Goal: Information Seeking & Learning: Find specific page/section

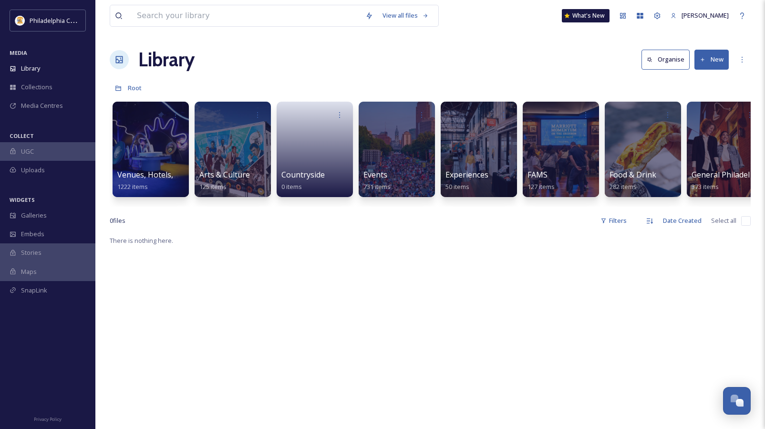
scroll to position [1064, 0]
click at [156, 170] on span "Venues, Hotels, and Attractions" at bounding box center [174, 175] width 115 height 10
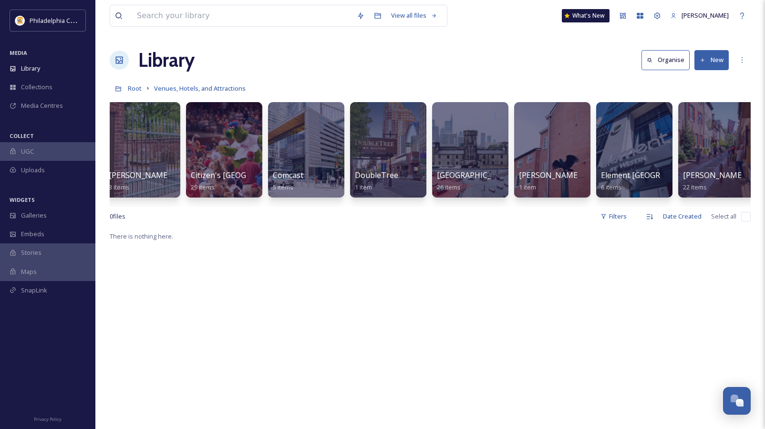
scroll to position [0, 1515]
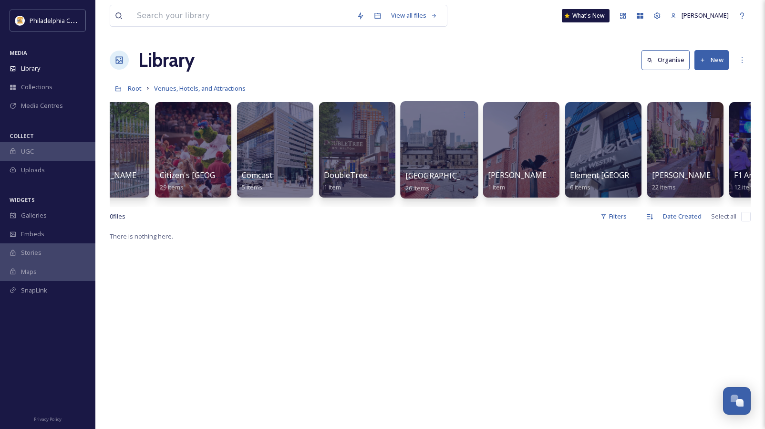
click at [424, 141] on div at bounding box center [439, 149] width 78 height 97
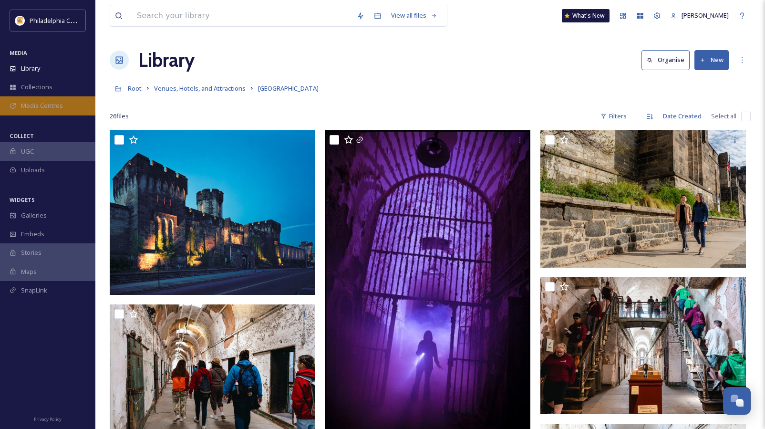
click at [53, 105] on span "Media Centres" at bounding box center [42, 105] width 42 height 9
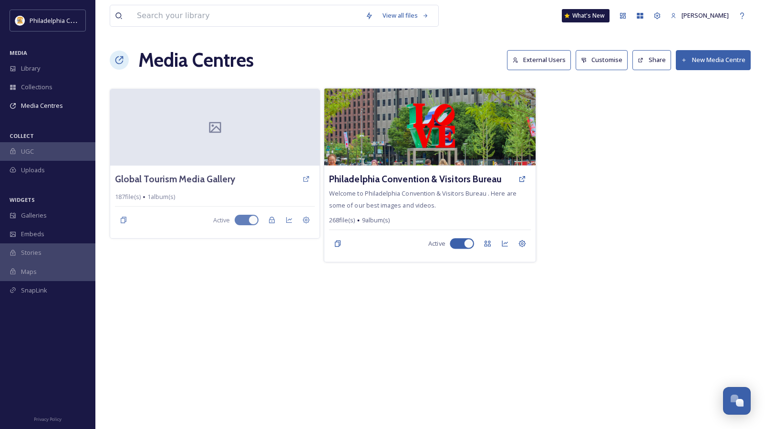
click at [416, 195] on span "Welcome to Philadelphia Convention & Visitors Bureau . Here are some of our bes…" at bounding box center [422, 199] width 187 height 20
click at [411, 175] on h3 "Philadelphia Convention & Visitors Bureau" at bounding box center [415, 179] width 173 height 14
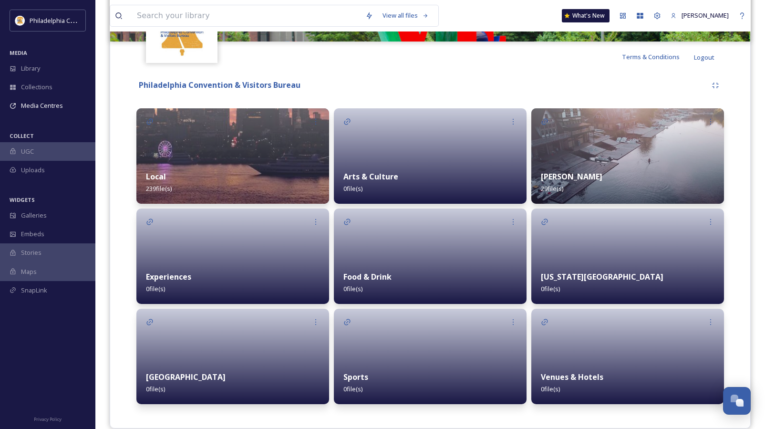
scroll to position [178, 0]
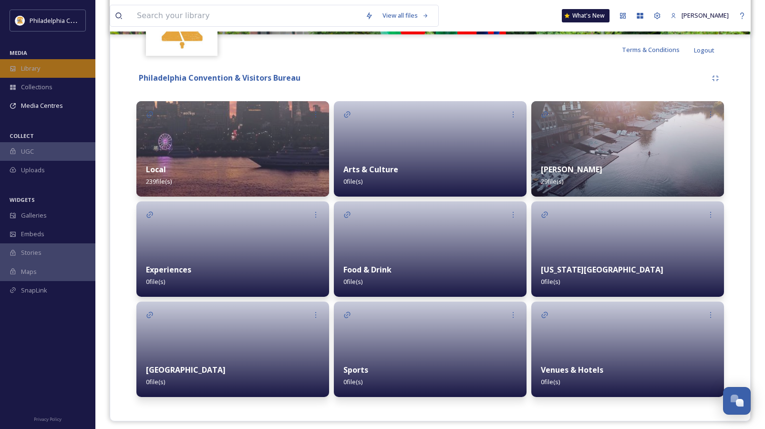
click at [46, 67] on div "Library" at bounding box center [47, 68] width 95 height 19
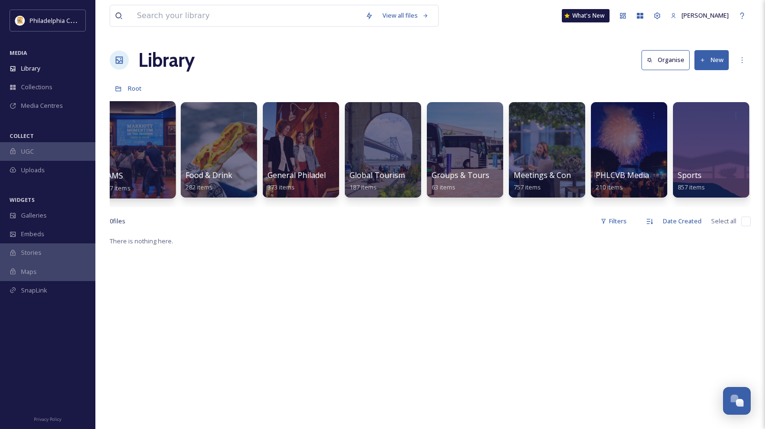
scroll to position [0, 428]
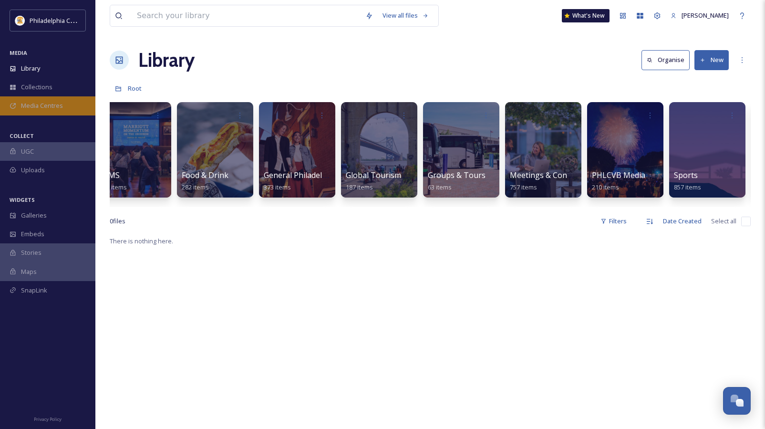
click at [47, 106] on span "Media Centres" at bounding box center [42, 105] width 42 height 9
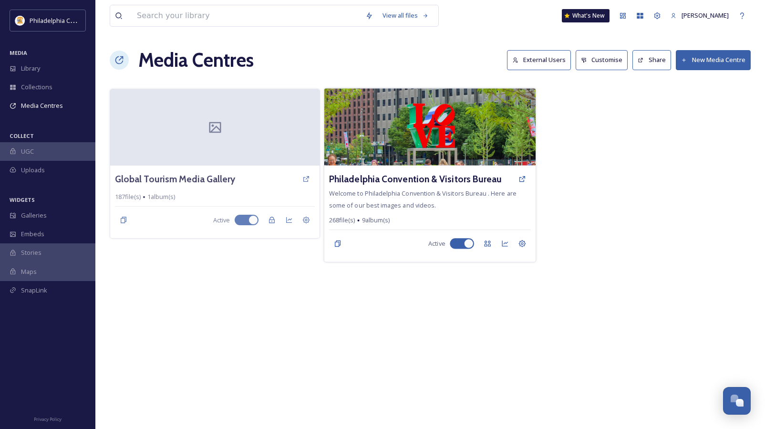
click at [428, 209] on span "Welcome to Philadelphia Convention & Visitors Bureau . Here are some of our bes…" at bounding box center [422, 199] width 187 height 20
click at [413, 175] on h3 "Philadelphia Convention & Visitors Bureau" at bounding box center [415, 179] width 173 height 14
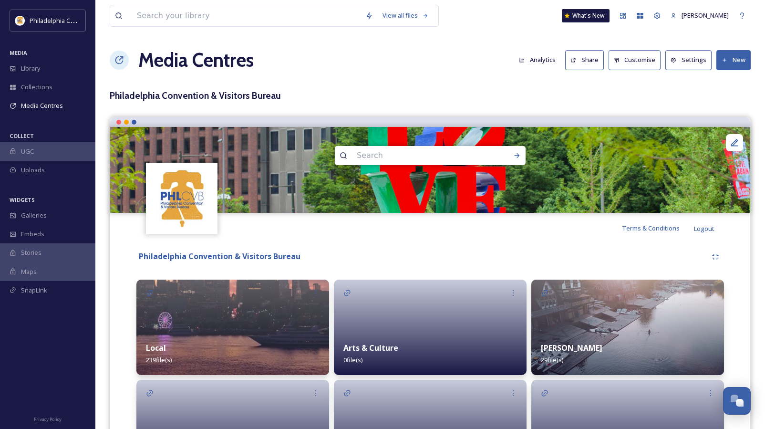
click at [230, 324] on img at bounding box center [232, 326] width 193 height 95
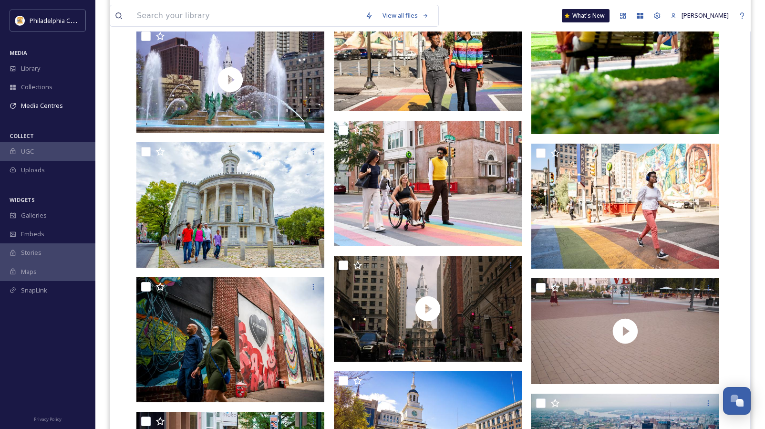
scroll to position [393, 0]
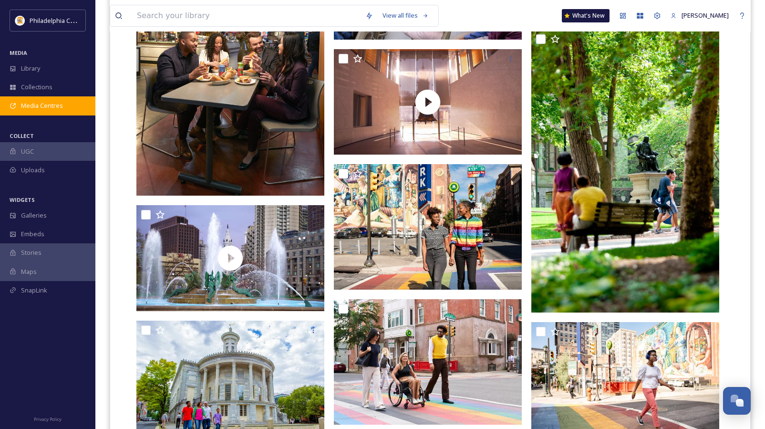
click at [64, 101] on div "Media Centres" at bounding box center [47, 105] width 95 height 19
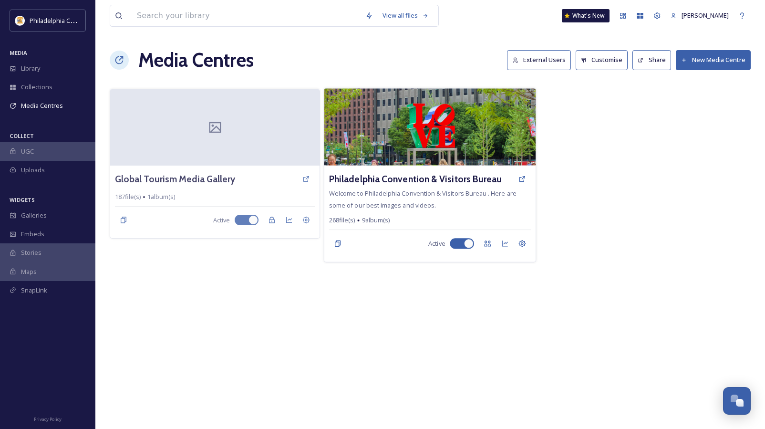
click at [422, 159] on img at bounding box center [430, 126] width 212 height 77
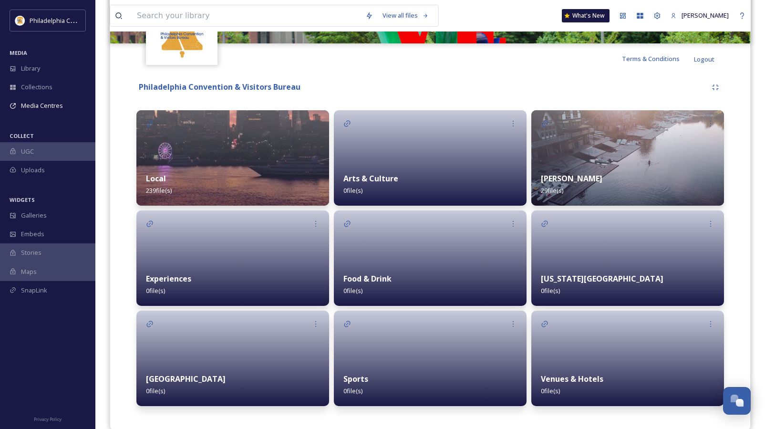
scroll to position [185, 0]
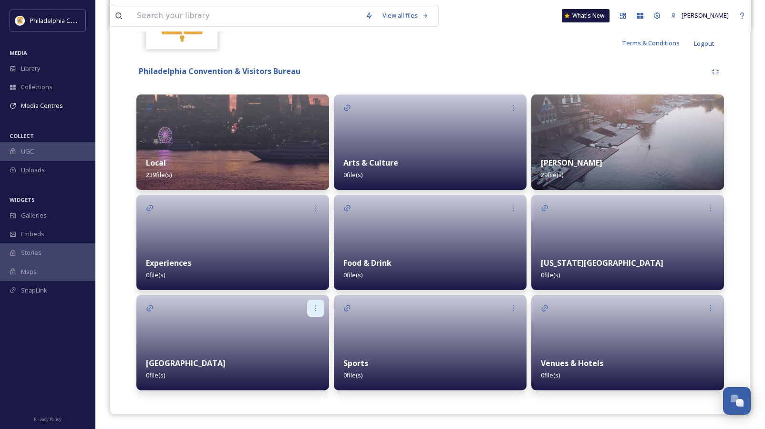
click at [312, 311] on icon at bounding box center [316, 308] width 8 height 8
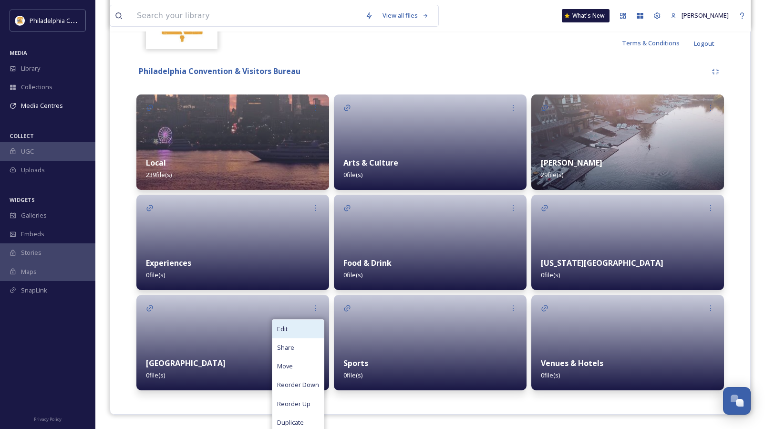
click at [300, 331] on div "Edit" at bounding box center [297, 328] width 51 height 19
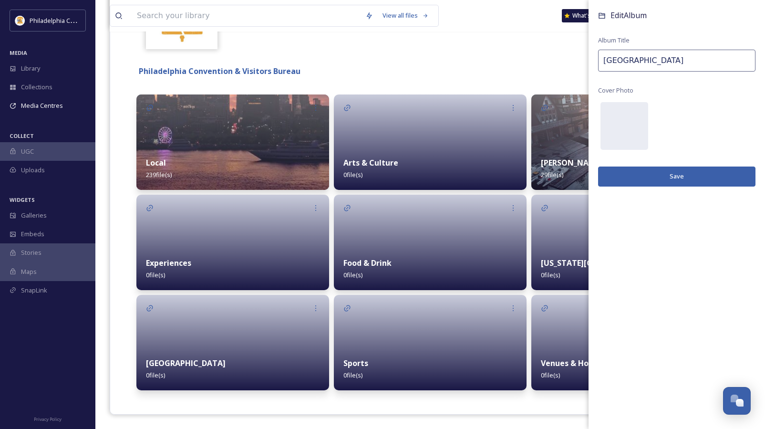
click at [657, 66] on input "[GEOGRAPHIC_DATA]" at bounding box center [676, 61] width 157 height 22
type input "Philadelphia Cityscapes"
click at [700, 179] on button "Save" at bounding box center [676, 176] width 157 height 20
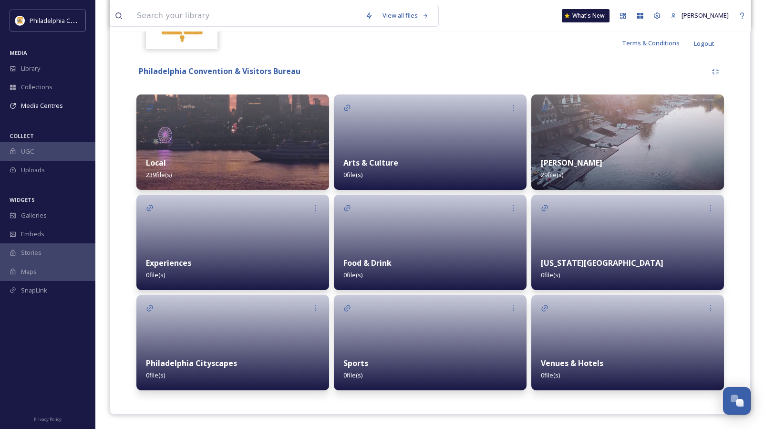
click at [196, 158] on div "Local 239 file(s)" at bounding box center [232, 168] width 193 height 42
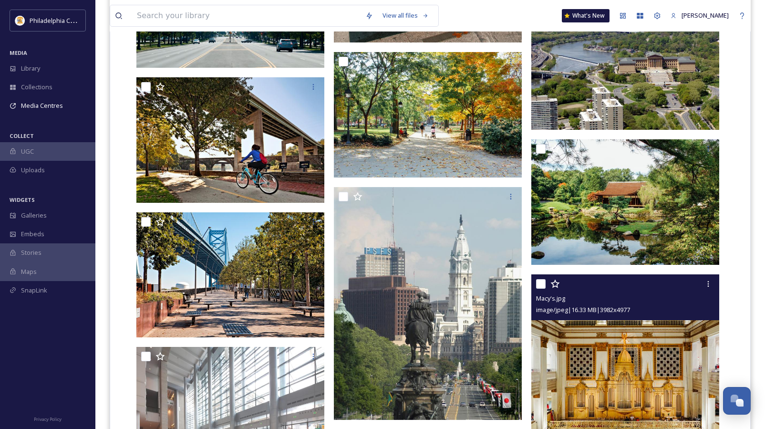
scroll to position [9179, 0]
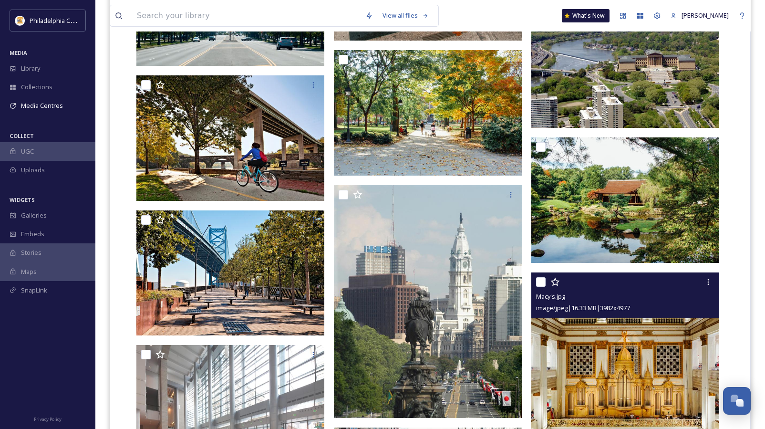
click at [586, 349] on img at bounding box center [625, 389] width 188 height 235
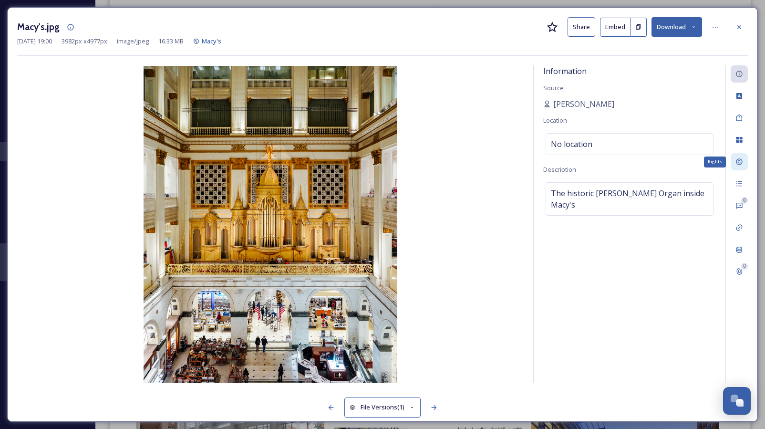
click at [739, 161] on icon at bounding box center [739, 162] width 8 height 8
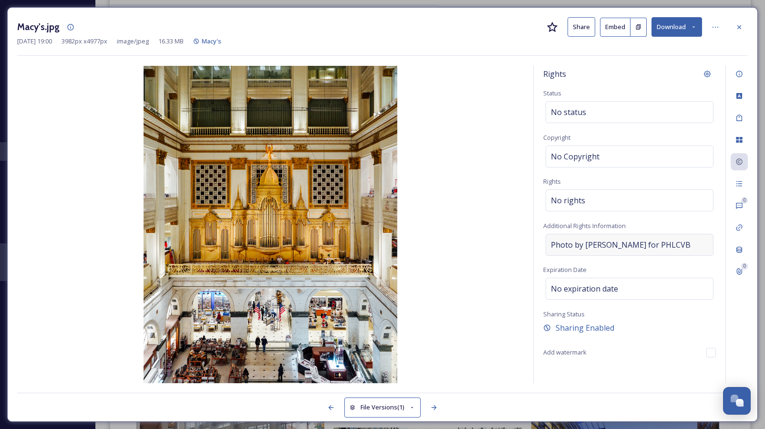
click at [573, 246] on span "Photo by [PERSON_NAME] for PHLCVB" at bounding box center [621, 244] width 140 height 11
click at [573, 246] on textarea "Photo by [PERSON_NAME] for PHLCVB" at bounding box center [629, 273] width 173 height 79
click at [614, 265] on textarea "Photo by [PERSON_NAME] for PHLCVB" at bounding box center [629, 273] width 173 height 79
click at [492, 269] on img at bounding box center [270, 224] width 506 height 317
click at [738, 24] on icon at bounding box center [739, 27] width 8 height 8
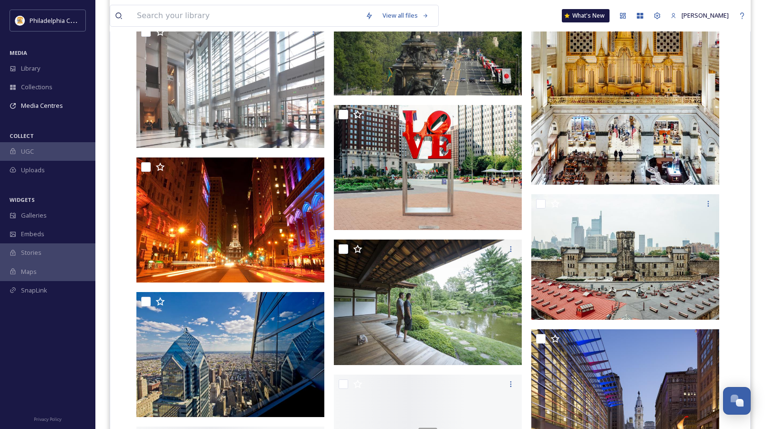
scroll to position [9532, 0]
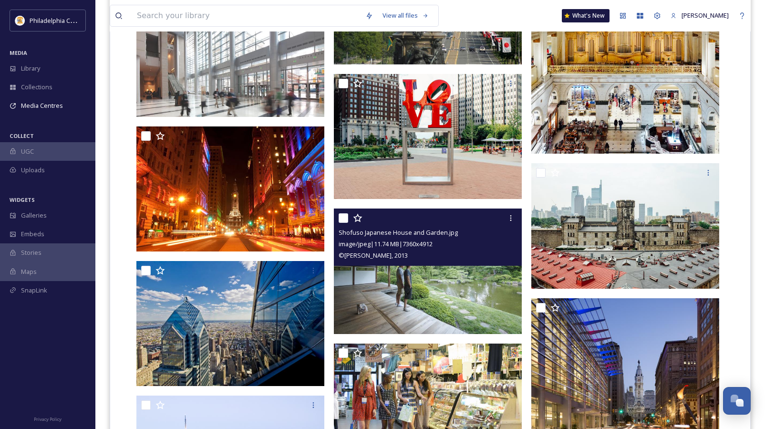
click at [449, 259] on div "© [PERSON_NAME], 2013" at bounding box center [428, 254] width 181 height 11
click at [455, 295] on img at bounding box center [428, 270] width 188 height 125
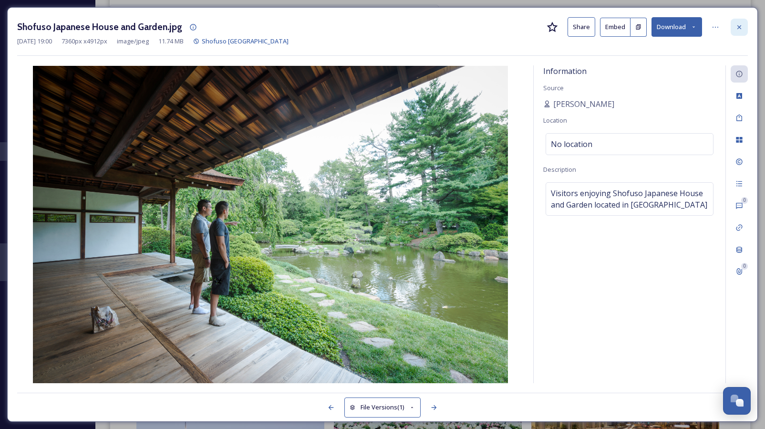
click at [740, 21] on div at bounding box center [738, 27] width 17 height 17
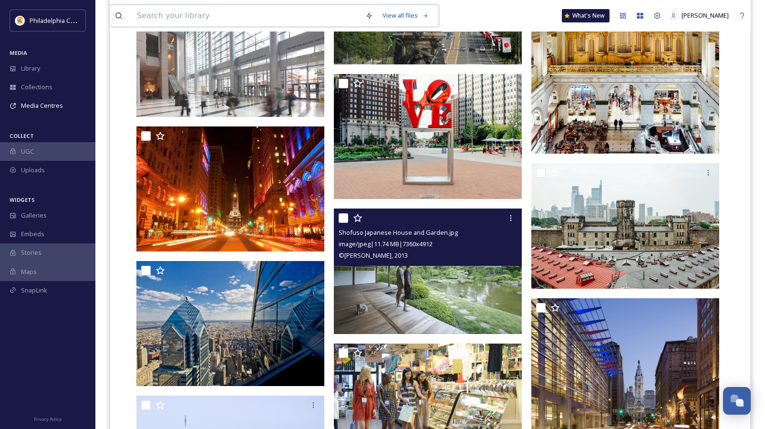
click at [169, 15] on input at bounding box center [246, 15] width 228 height 21
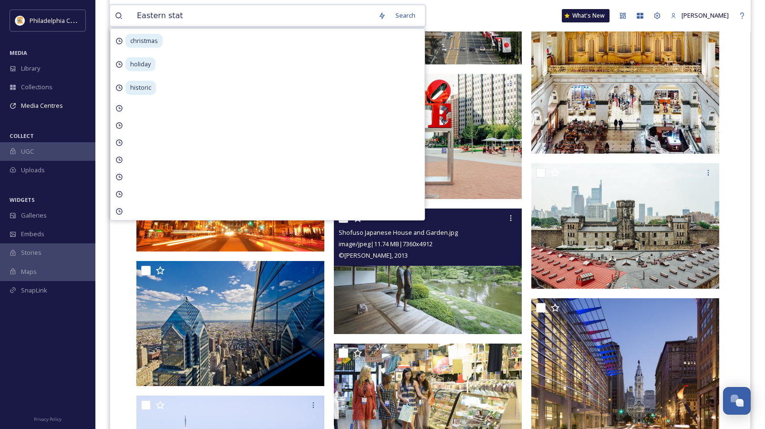
type input "Eastern state"
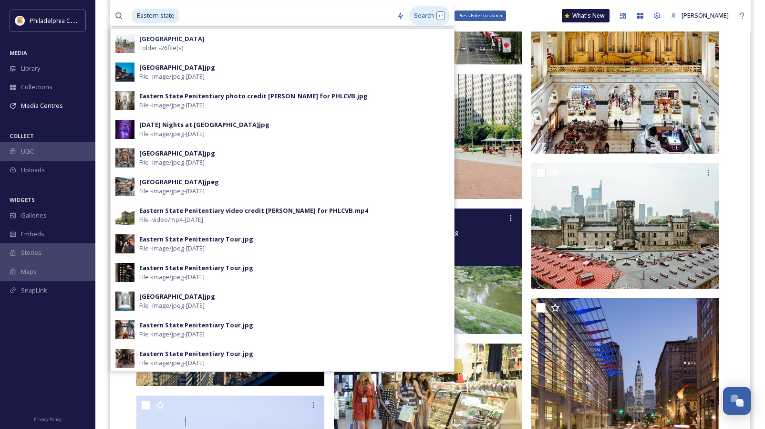
click at [416, 15] on div "Search Press Enter to search" at bounding box center [429, 15] width 41 height 19
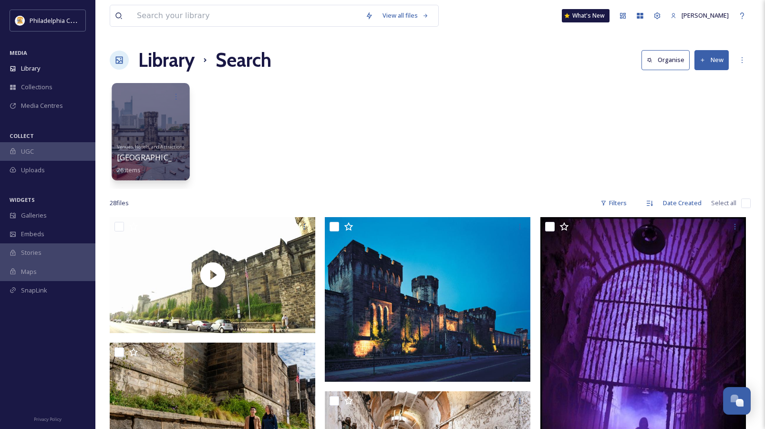
click at [151, 133] on div at bounding box center [151, 131] width 78 height 97
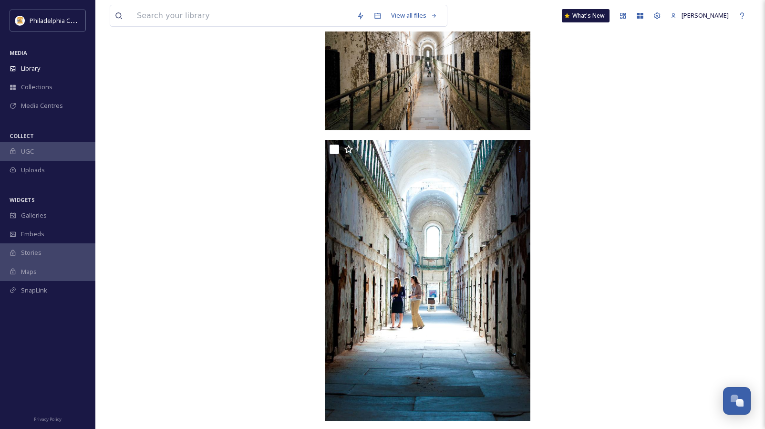
scroll to position [1461, 0]
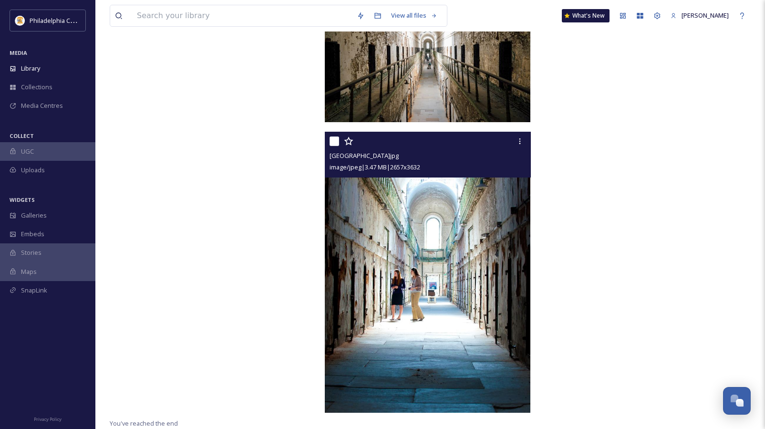
click at [434, 283] on img at bounding box center [427, 272] width 205 height 281
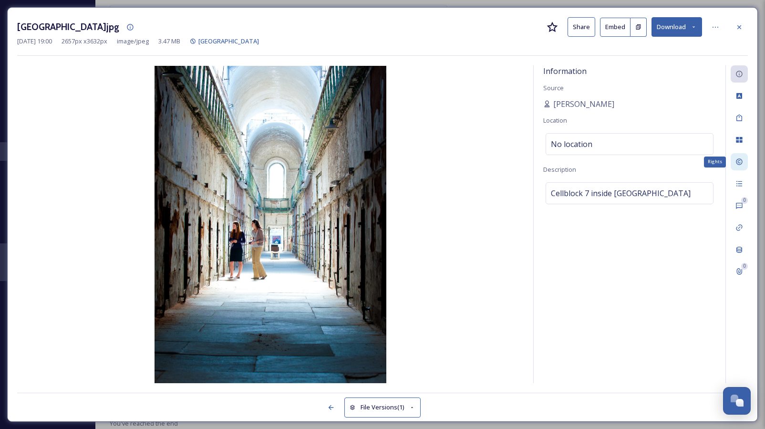
click at [740, 158] on icon at bounding box center [739, 162] width 8 height 8
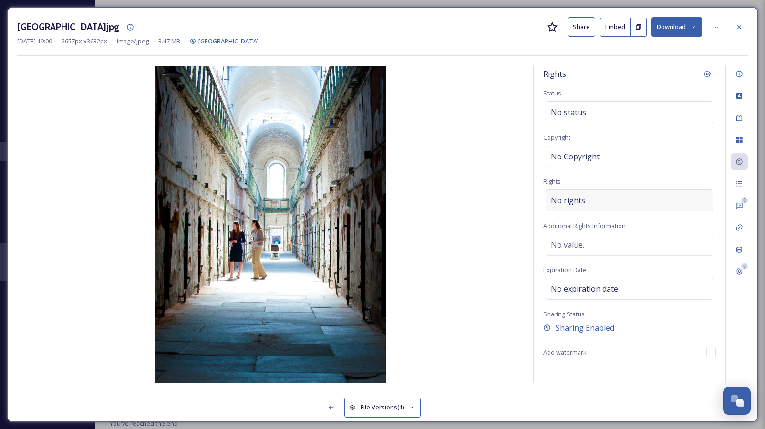
click at [601, 202] on div "No rights" at bounding box center [629, 200] width 168 height 22
click at [593, 204] on input at bounding box center [600, 202] width 105 height 21
click at [476, 222] on img at bounding box center [270, 224] width 506 height 317
click at [741, 28] on icon at bounding box center [739, 27] width 8 height 8
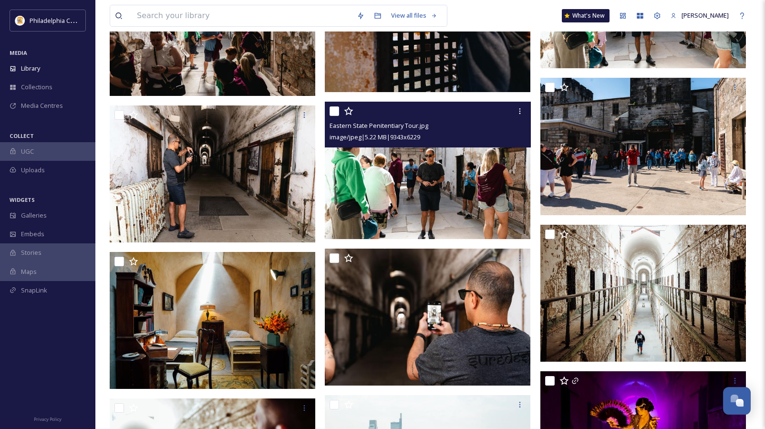
scroll to position [488, 0]
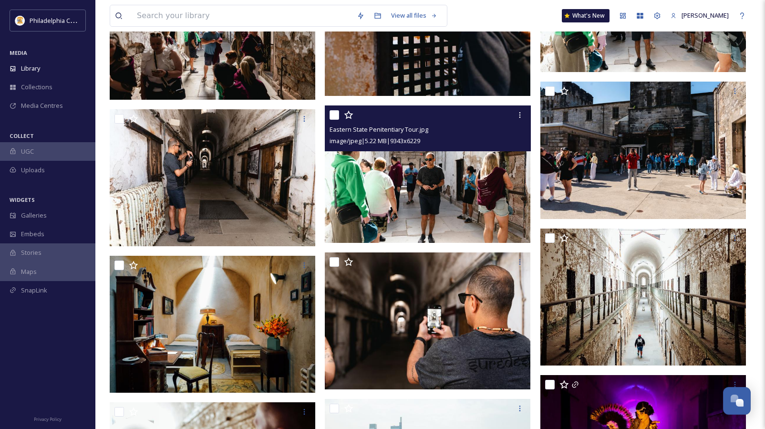
click at [476, 193] on img at bounding box center [427, 173] width 205 height 137
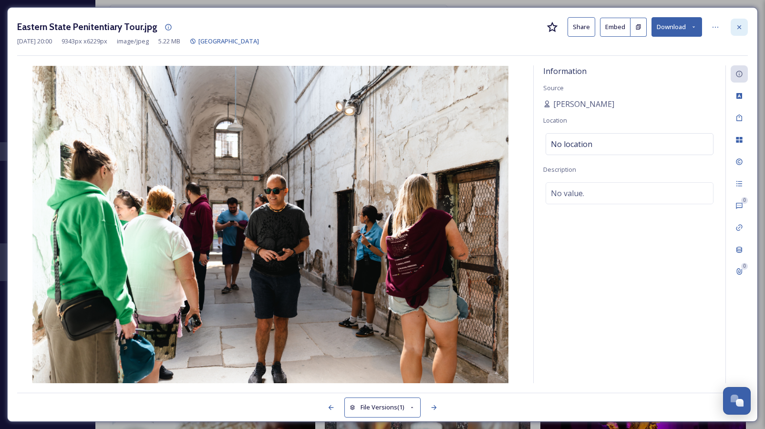
click at [742, 25] on icon at bounding box center [739, 27] width 8 height 8
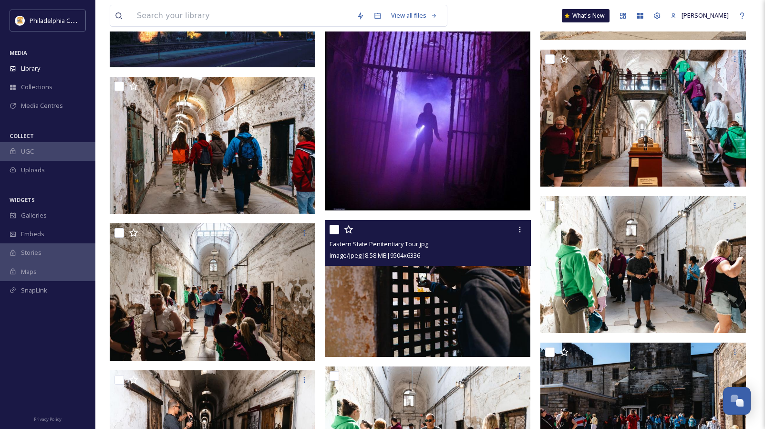
scroll to position [225, 0]
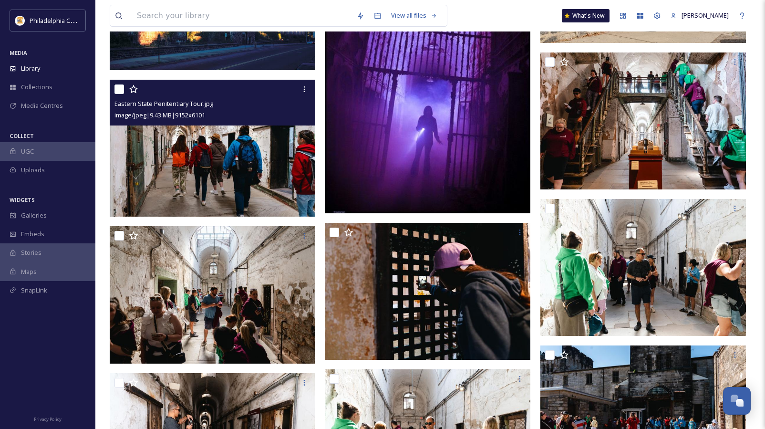
click at [267, 160] on img at bounding box center [212, 148] width 205 height 137
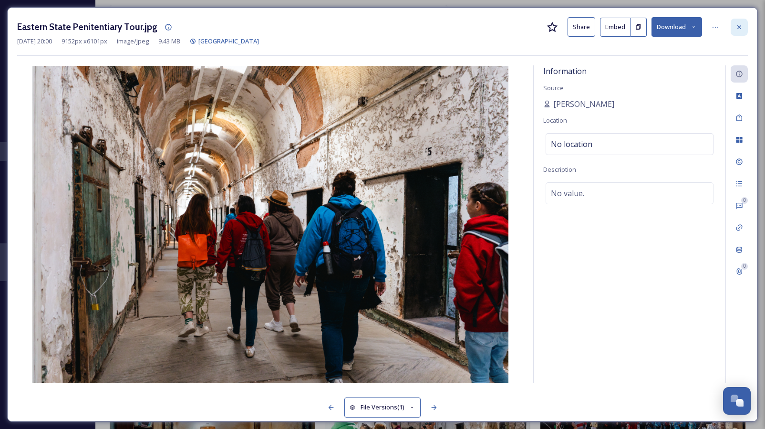
click at [741, 28] on icon at bounding box center [739, 27] width 8 height 8
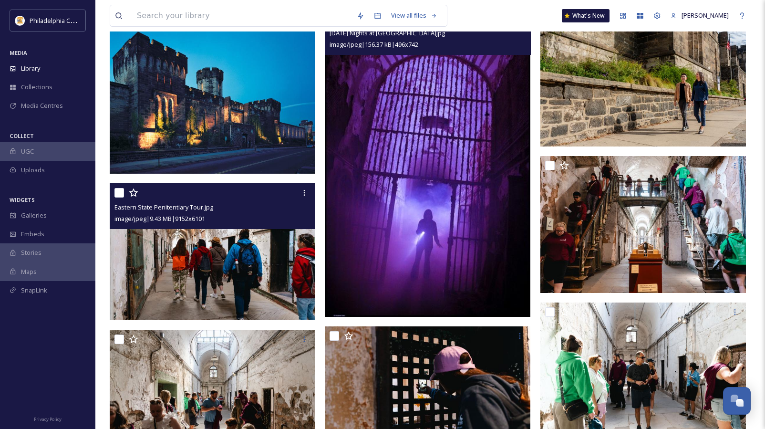
scroll to position [101, 0]
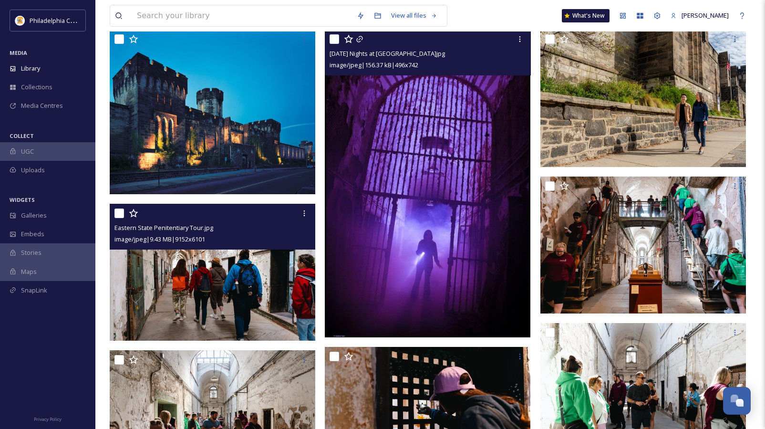
click at [460, 218] on img at bounding box center [427, 183] width 205 height 307
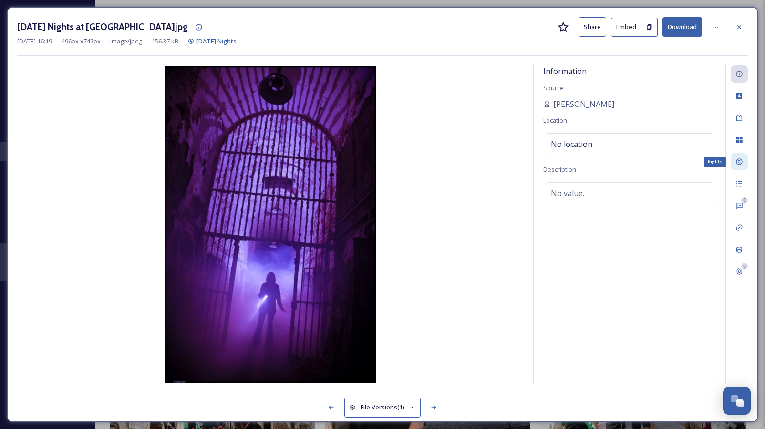
click at [744, 163] on div "Rights" at bounding box center [738, 161] width 17 height 17
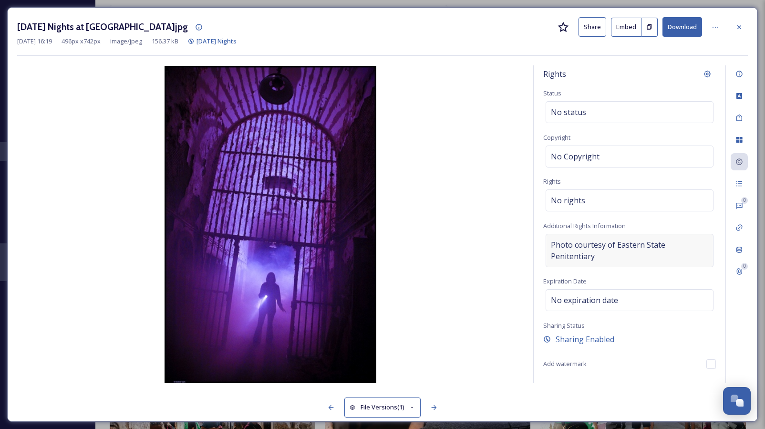
click at [646, 243] on span "Photo courtesy of Eastern State Penitentiary" at bounding box center [629, 250] width 157 height 23
click at [646, 243] on textarea "Photo courtesy of Eastern State Penitentiary" at bounding box center [629, 273] width 173 height 79
click at [637, 273] on textarea "Photo courtesy of Eastern State Penitentiary" at bounding box center [629, 273] width 173 height 79
click at [489, 270] on img at bounding box center [270, 224] width 506 height 317
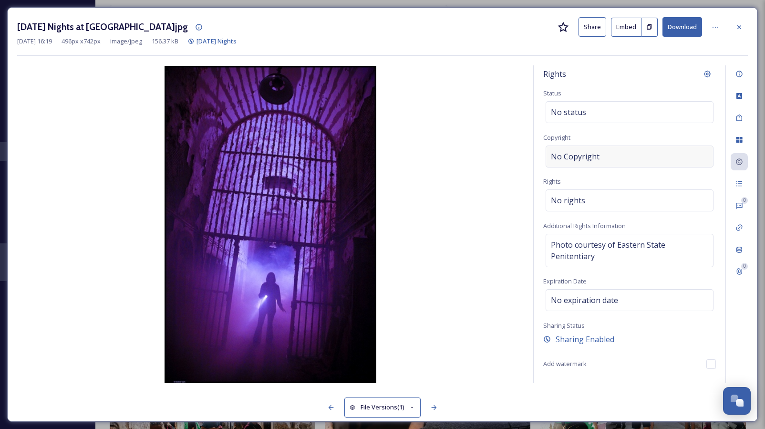
click at [594, 155] on span "No Copyright" at bounding box center [575, 156] width 49 height 11
click at [593, 154] on input at bounding box center [629, 156] width 173 height 22
click at [572, 196] on span "No rights" at bounding box center [568, 199] width 34 height 11
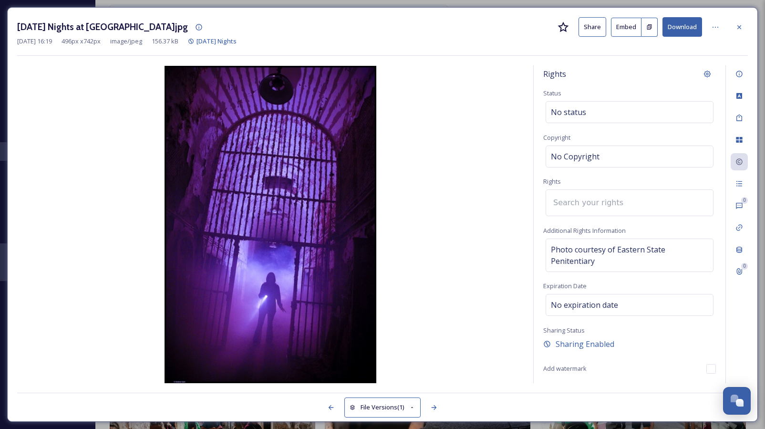
click at [511, 195] on img at bounding box center [270, 224] width 506 height 317
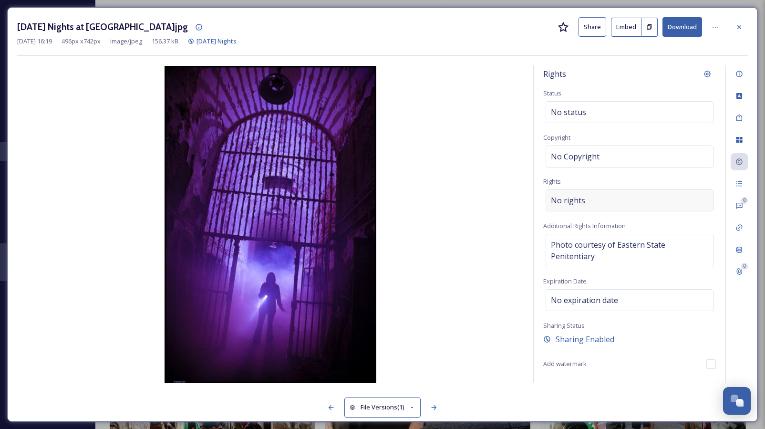
click at [604, 205] on div "No rights" at bounding box center [629, 200] width 168 height 22
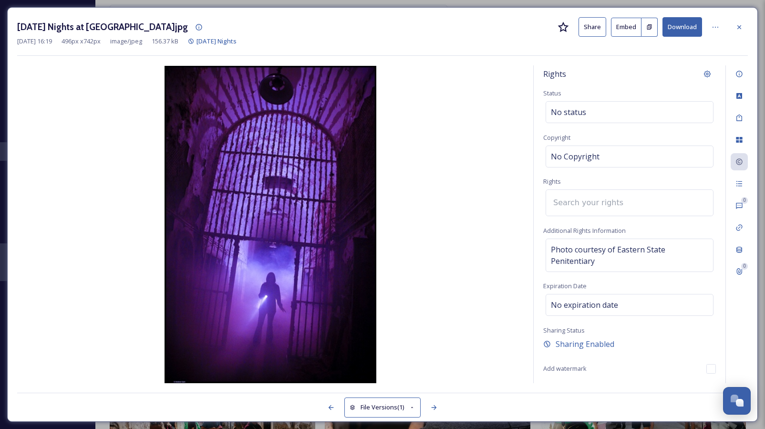
click at [593, 203] on input at bounding box center [600, 202] width 105 height 21
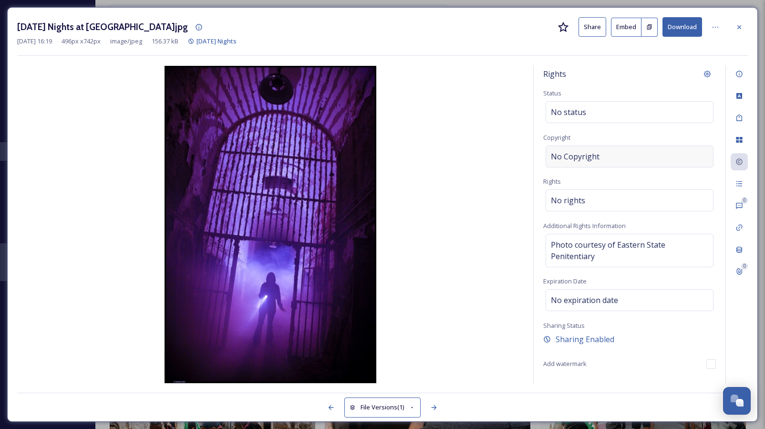
click at [612, 158] on div "No Copyright" at bounding box center [629, 156] width 168 height 22
click at [593, 156] on input at bounding box center [629, 156] width 173 height 22
click at [580, 195] on span "No rights" at bounding box center [568, 199] width 34 height 11
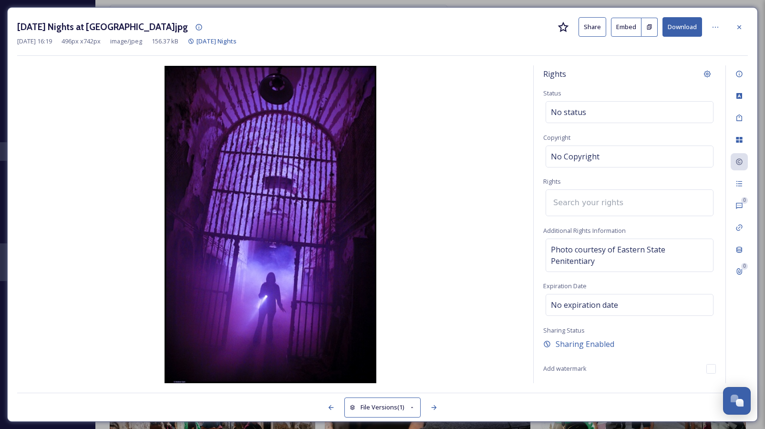
click at [580, 195] on input at bounding box center [600, 202] width 105 height 21
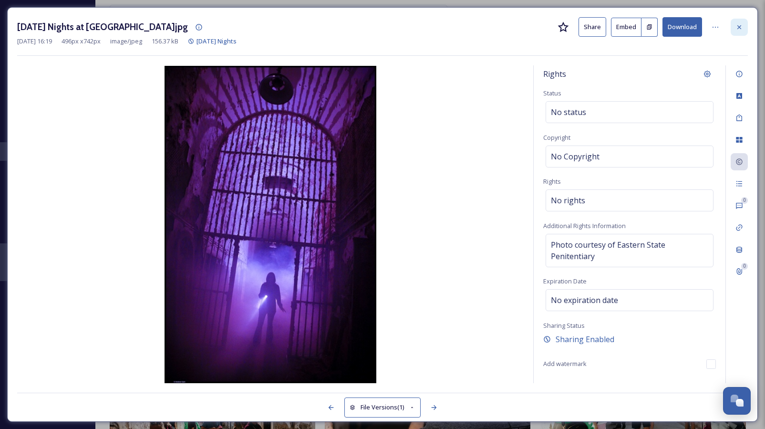
click at [736, 29] on icon at bounding box center [739, 27] width 8 height 8
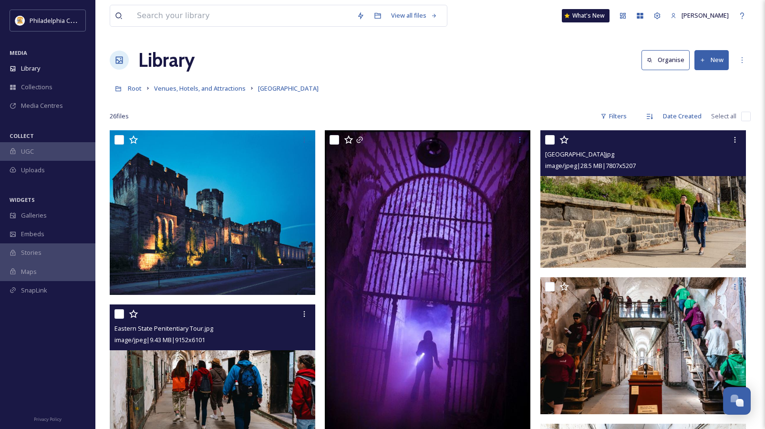
click at [634, 213] on img at bounding box center [642, 198] width 205 height 137
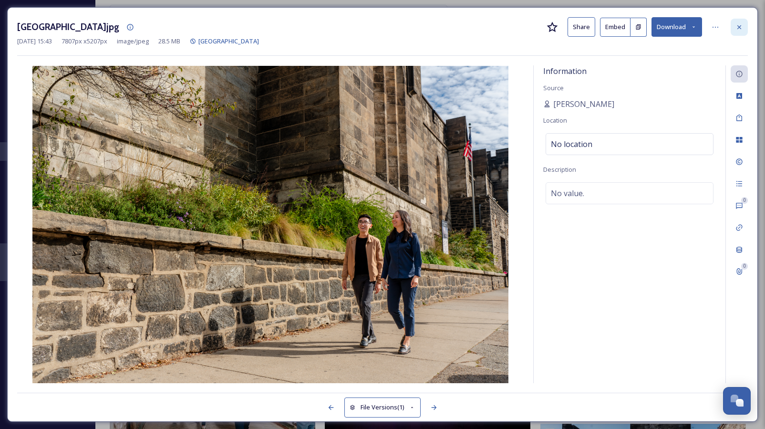
click at [735, 27] on icon at bounding box center [739, 27] width 8 height 8
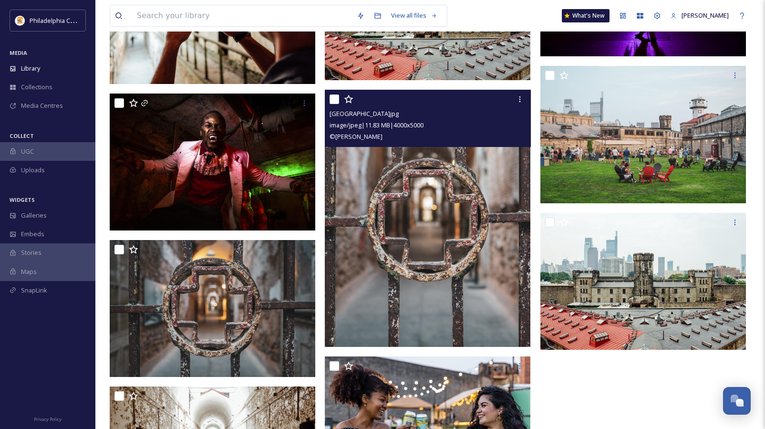
scroll to position [765, 0]
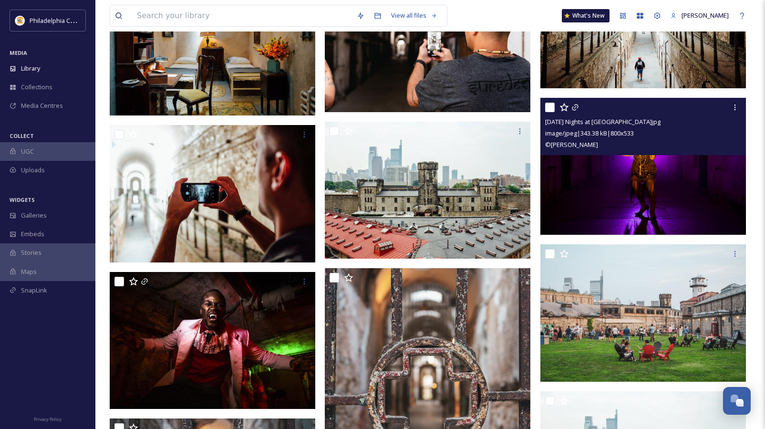
click at [635, 191] on img at bounding box center [642, 166] width 205 height 137
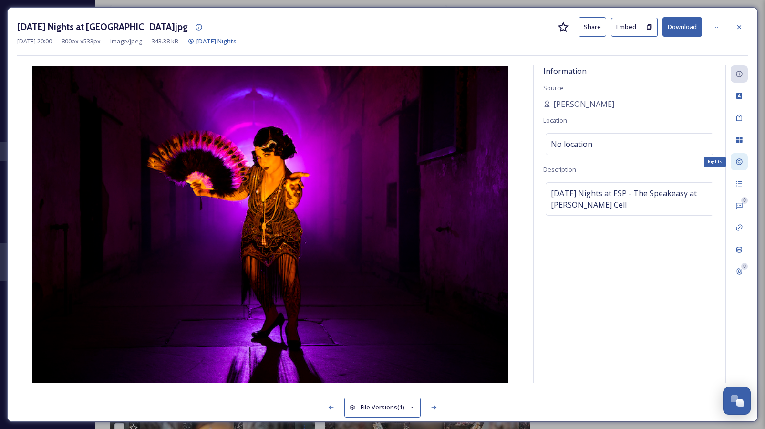
click at [735, 158] on icon at bounding box center [739, 162] width 8 height 8
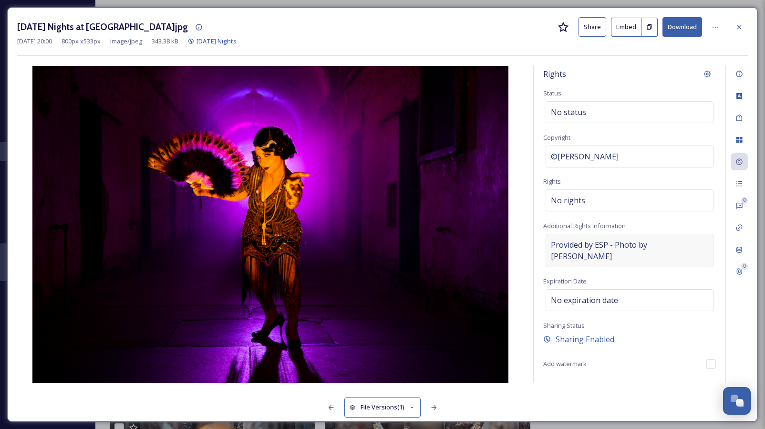
click at [602, 246] on span "Provided by ESP - Photo by [PERSON_NAME]" at bounding box center [629, 250] width 157 height 23
click at [528, 250] on div "Rights Status No status Copyright ©[PERSON_NAME] Rights No rights Additional Ri…" at bounding box center [382, 223] width 730 height 317
click at [741, 26] on icon at bounding box center [739, 27] width 8 height 8
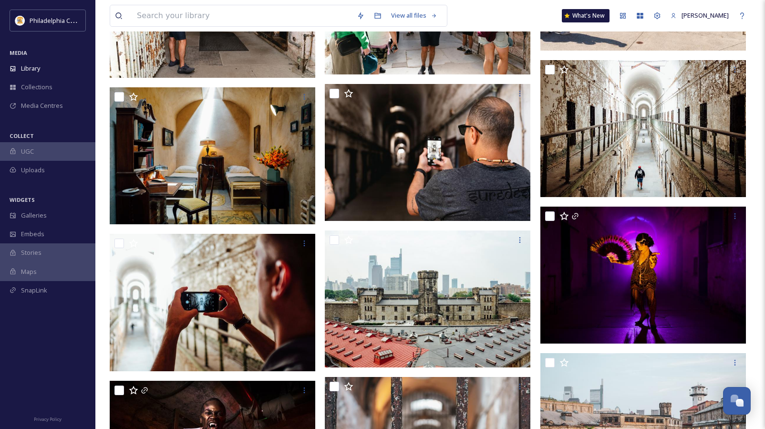
scroll to position [659, 0]
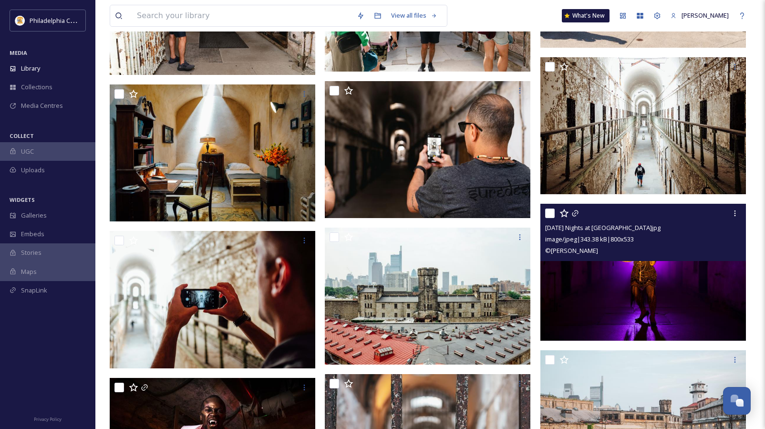
click at [632, 290] on img at bounding box center [642, 272] width 205 height 137
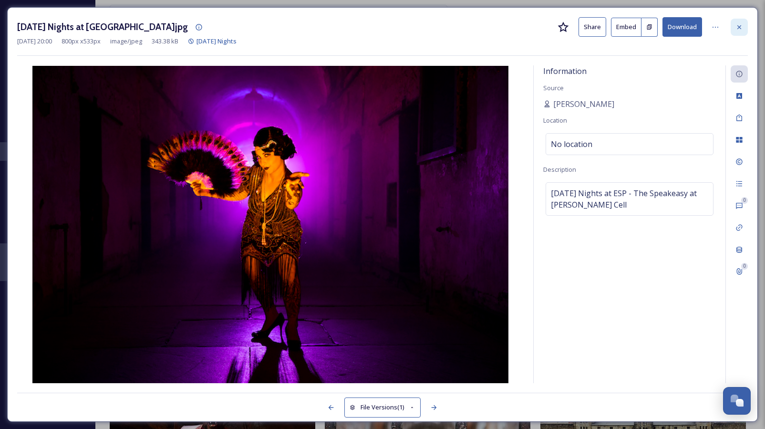
click at [740, 28] on icon at bounding box center [739, 27] width 4 height 4
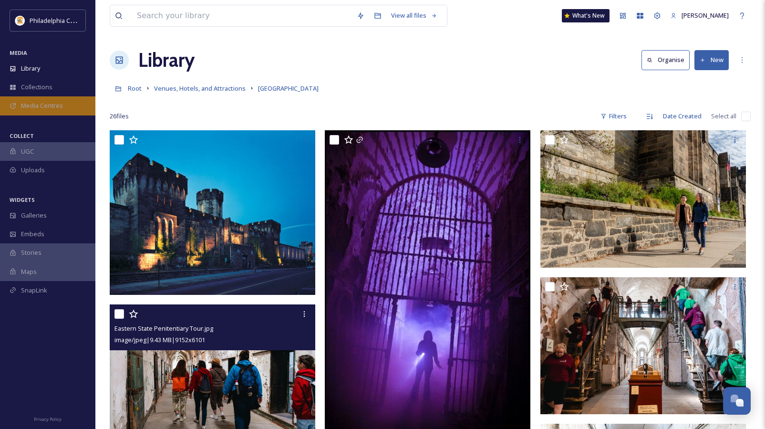
click at [42, 106] on span "Media Centres" at bounding box center [42, 105] width 42 height 9
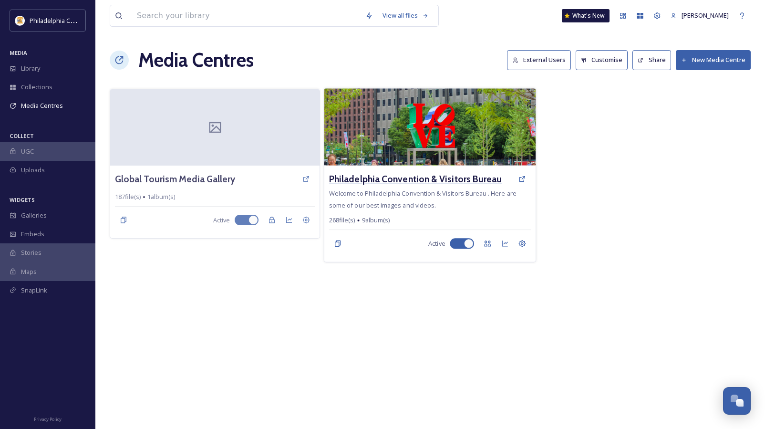
click at [412, 181] on h3 "Philadelphia Convention & Visitors Bureau" at bounding box center [415, 179] width 173 height 14
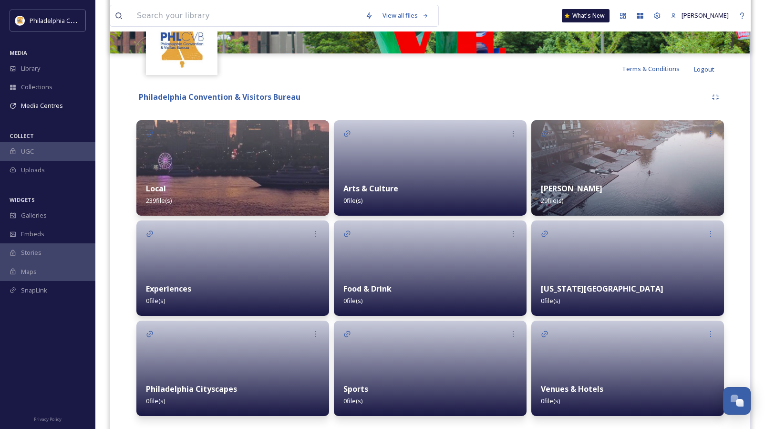
scroll to position [185, 0]
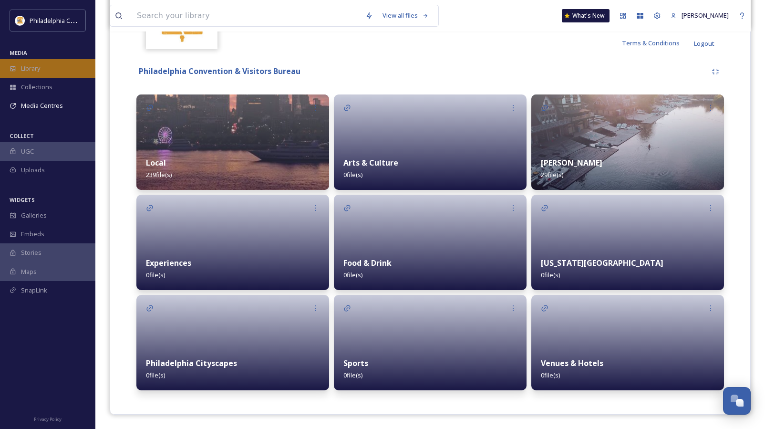
click at [41, 68] on div "Library" at bounding box center [47, 68] width 95 height 19
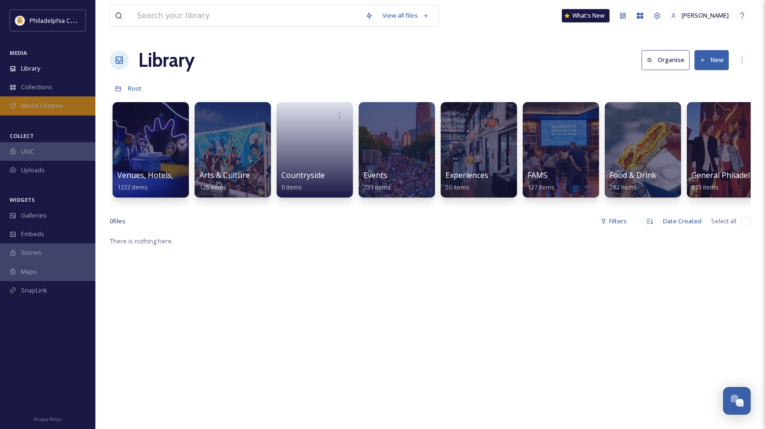
click at [27, 106] on span "Media Centres" at bounding box center [42, 105] width 42 height 9
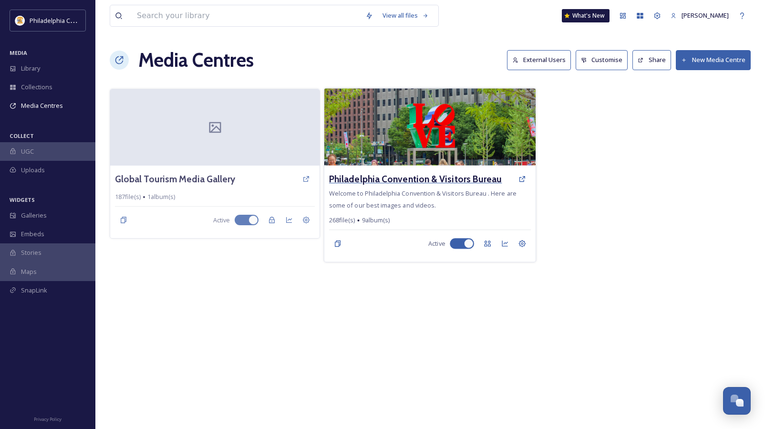
click at [452, 183] on h3 "Philadelphia Convention & Visitors Bureau" at bounding box center [415, 179] width 173 height 14
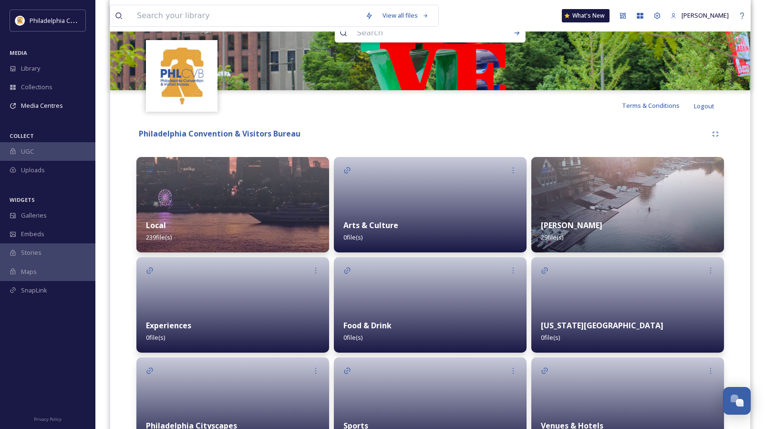
scroll to position [131, 0]
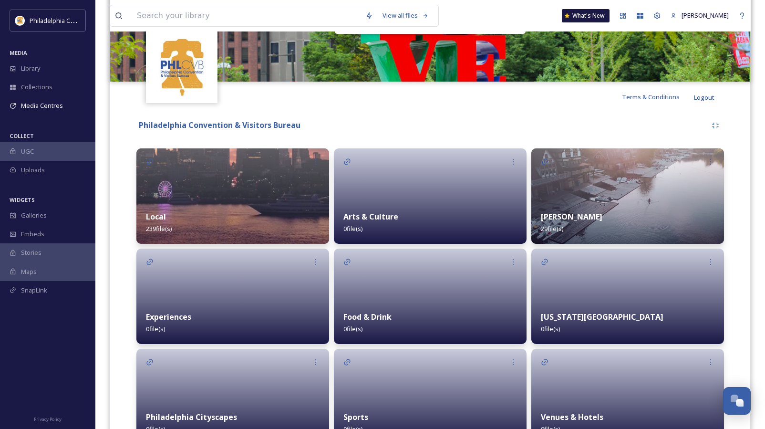
click at [205, 187] on img at bounding box center [232, 195] width 193 height 95
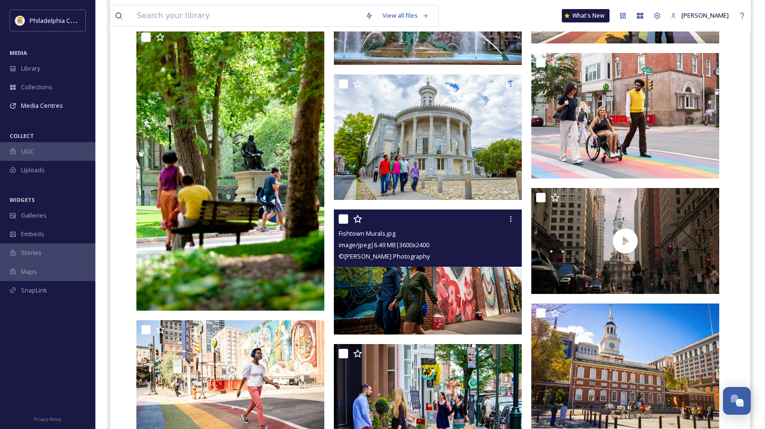
scroll to position [639, 0]
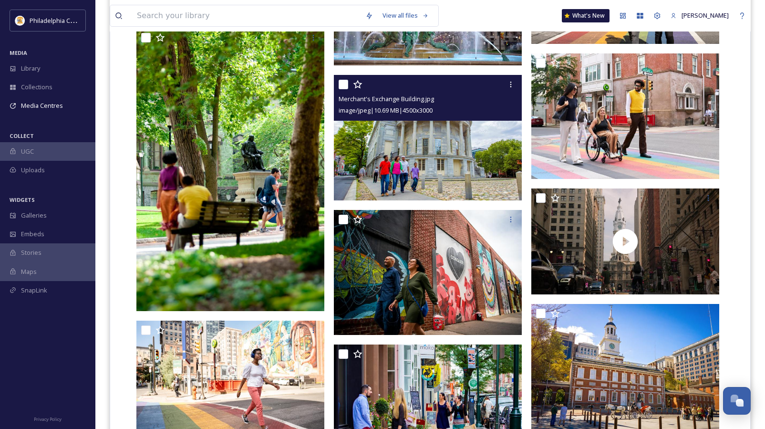
click at [444, 153] on img at bounding box center [428, 137] width 188 height 125
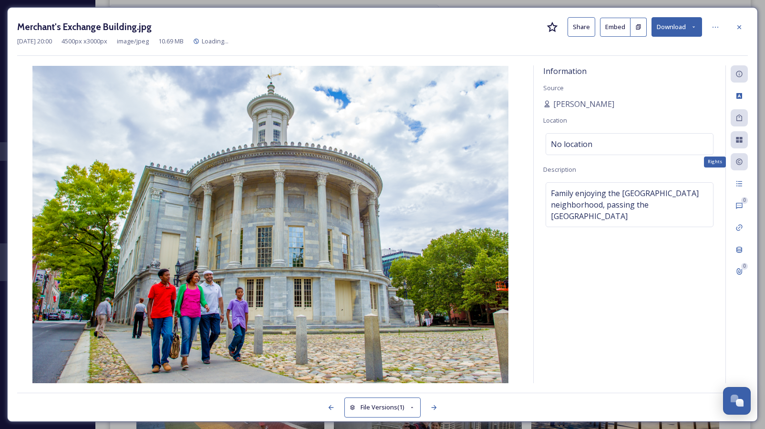
click at [743, 160] on div "Rights" at bounding box center [738, 161] width 17 height 17
click at [737, 162] on icon at bounding box center [739, 162] width 8 height 8
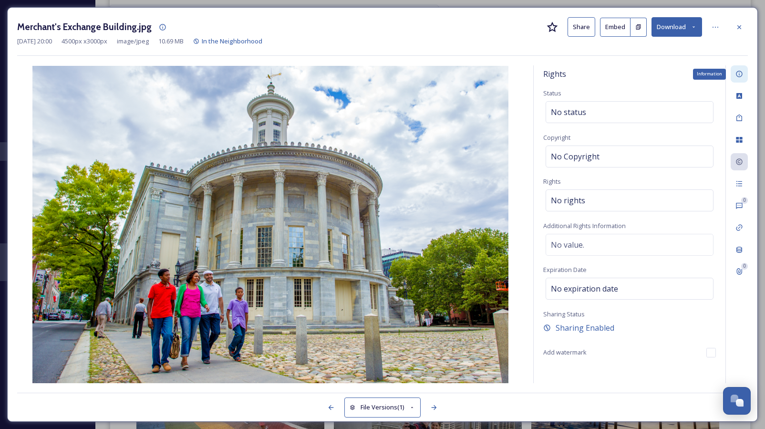
click at [736, 74] on icon at bounding box center [738, 74] width 6 height 6
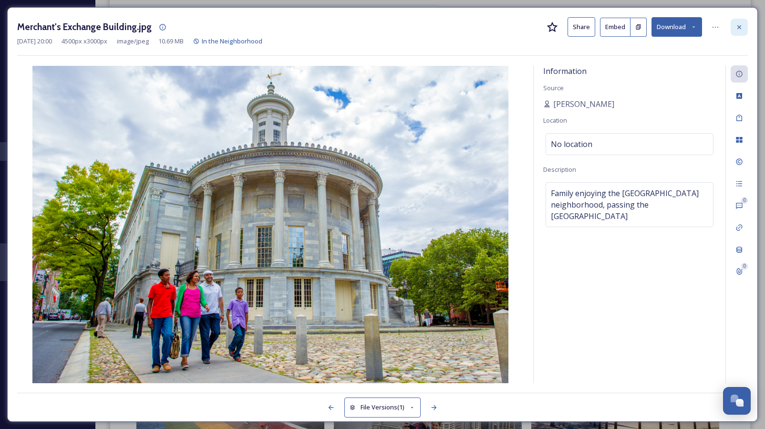
click at [742, 26] on icon at bounding box center [739, 27] width 8 height 8
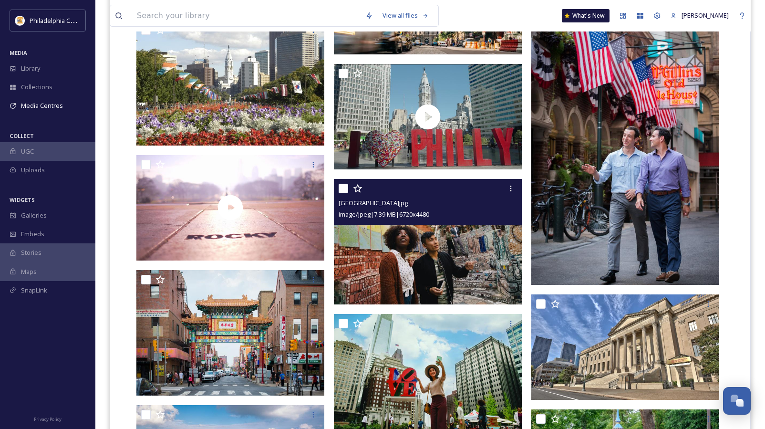
scroll to position [1340, 0]
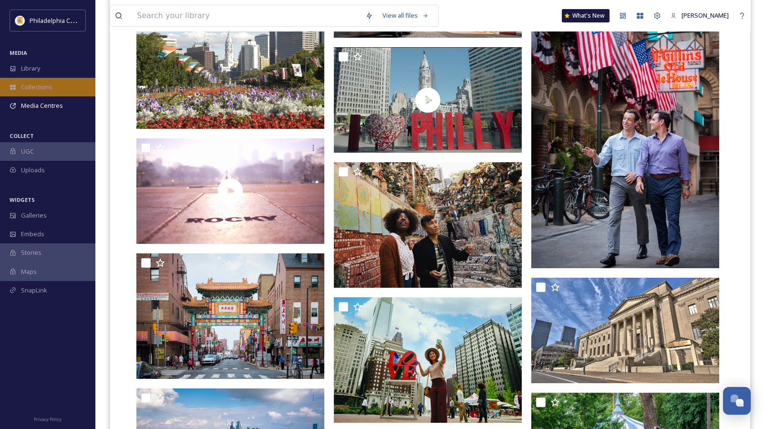
click at [51, 88] on span "Collections" at bounding box center [36, 86] width 31 height 9
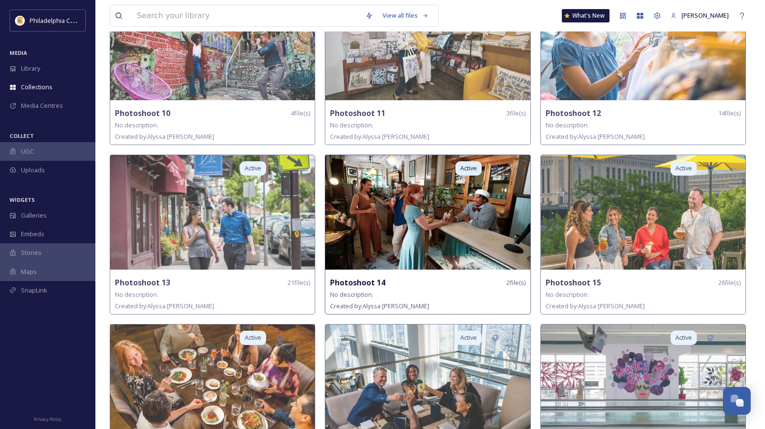
scroll to position [458, 0]
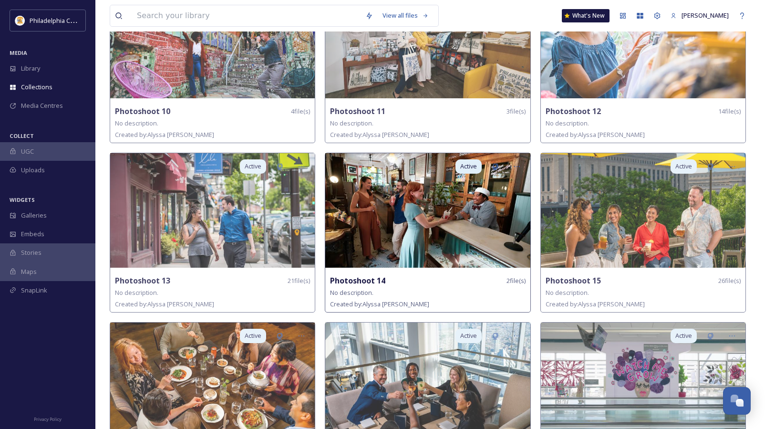
click at [445, 220] on img at bounding box center [427, 210] width 204 height 114
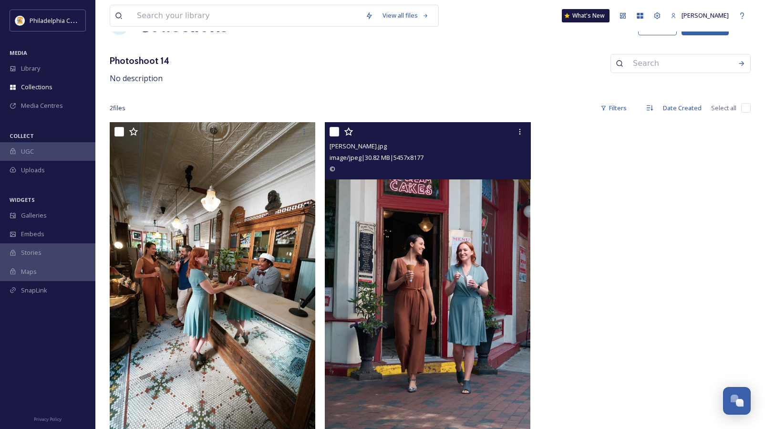
scroll to position [41, 0]
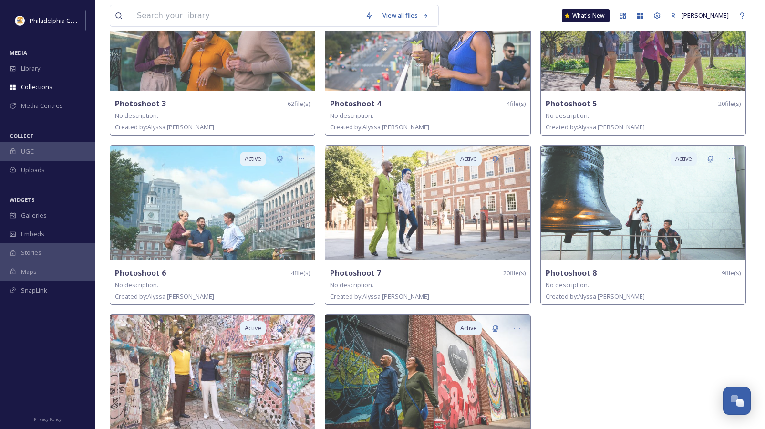
scroll to position [1316, 0]
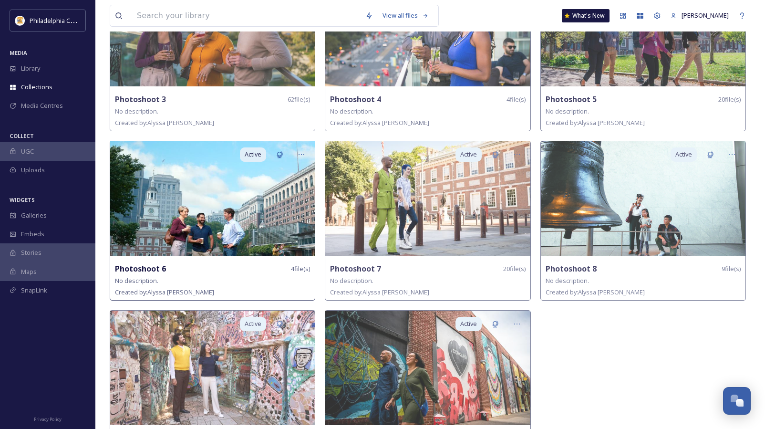
click at [231, 212] on img at bounding box center [212, 198] width 204 height 114
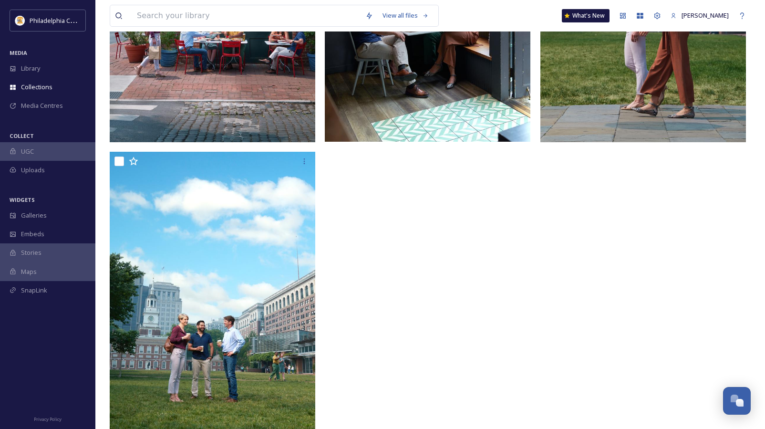
scroll to position [358, 0]
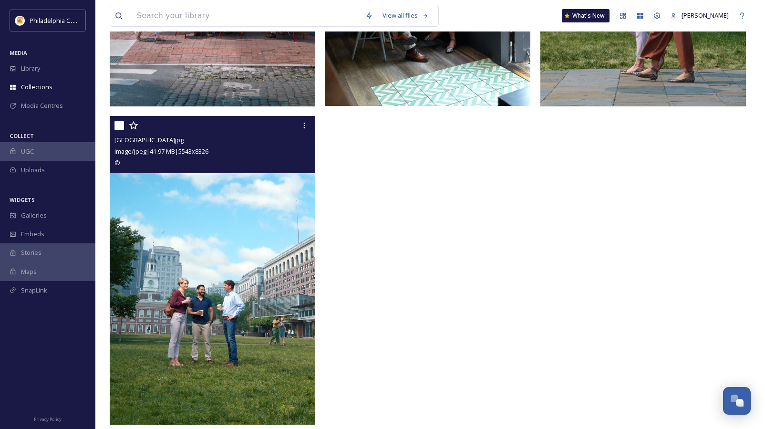
click at [259, 304] on img at bounding box center [212, 270] width 205 height 308
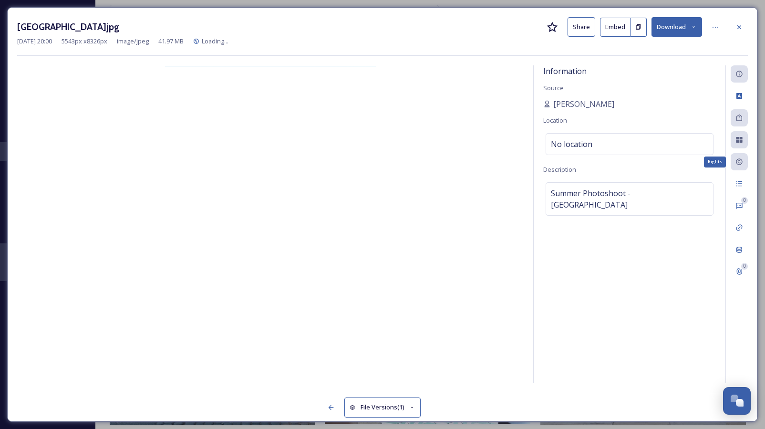
click at [737, 154] on div "Rights" at bounding box center [738, 161] width 17 height 17
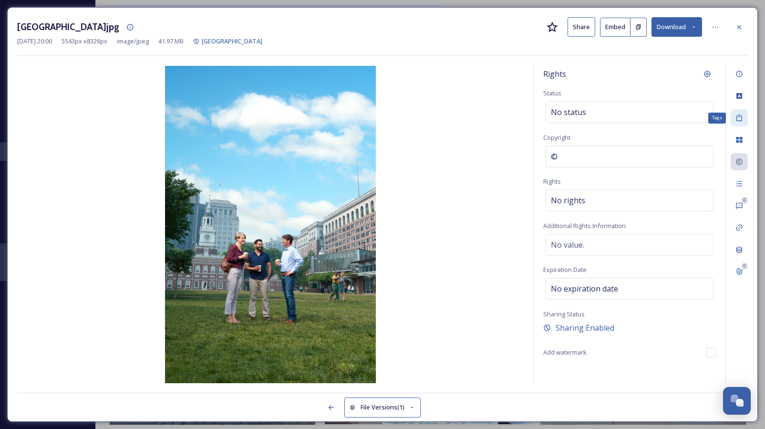
click at [741, 119] on icon at bounding box center [739, 118] width 8 height 8
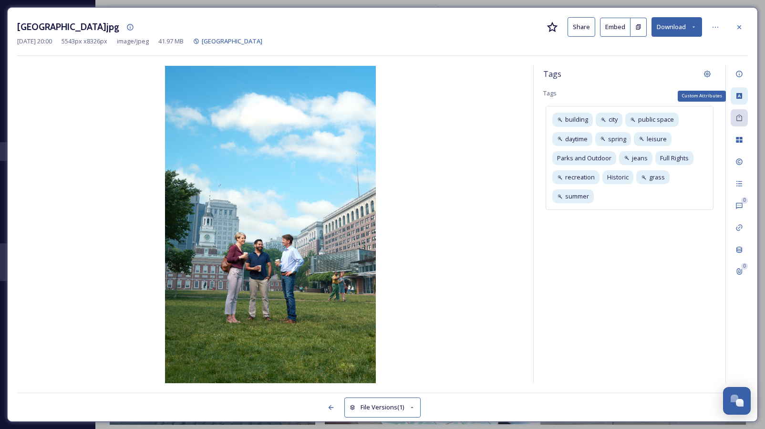
click at [743, 89] on div "Custom Attributes" at bounding box center [738, 95] width 17 height 17
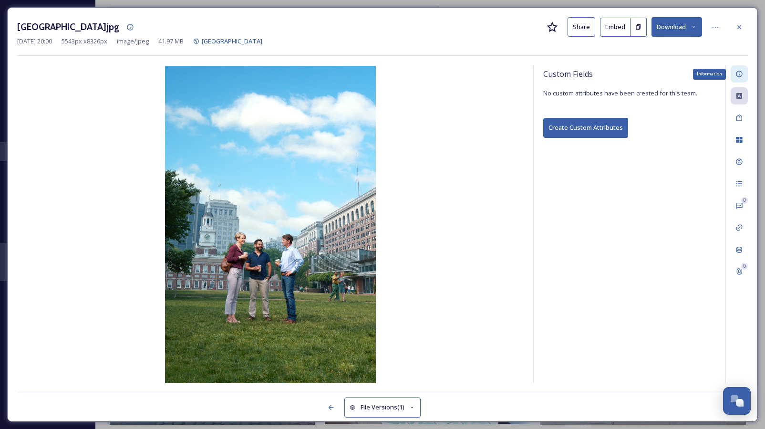
click at [741, 74] on icon at bounding box center [739, 74] width 8 height 8
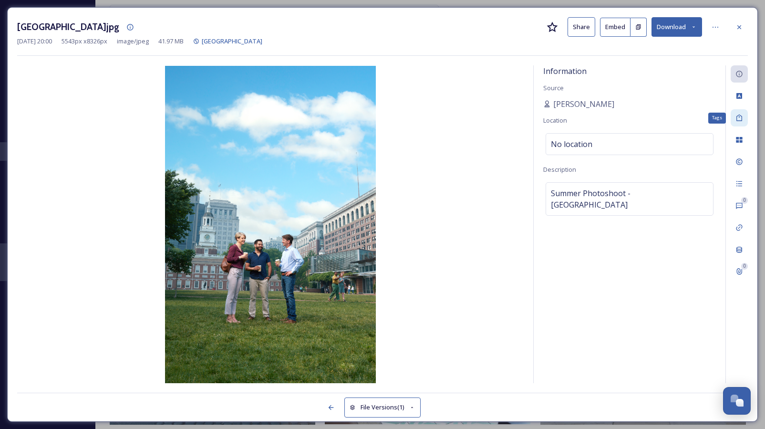
click at [739, 118] on icon at bounding box center [739, 118] width 8 height 8
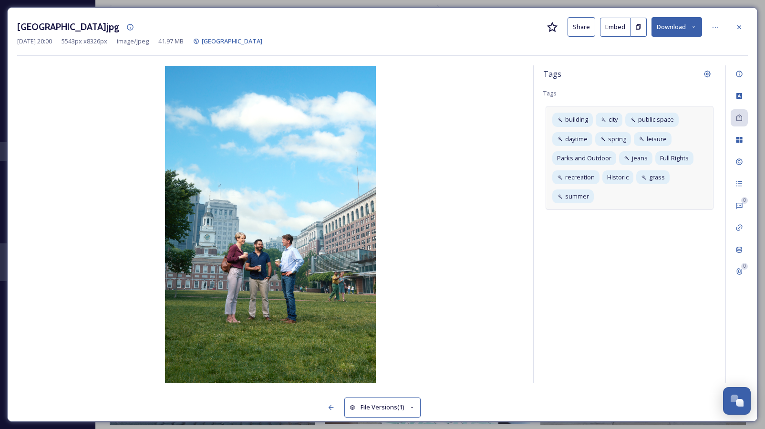
click at [625, 201] on div "building city public space daytime spring leisure Parks and Outdoor jeans Full …" at bounding box center [629, 158] width 168 height 104
type input "old city"
click at [738, 25] on icon at bounding box center [739, 27] width 8 height 8
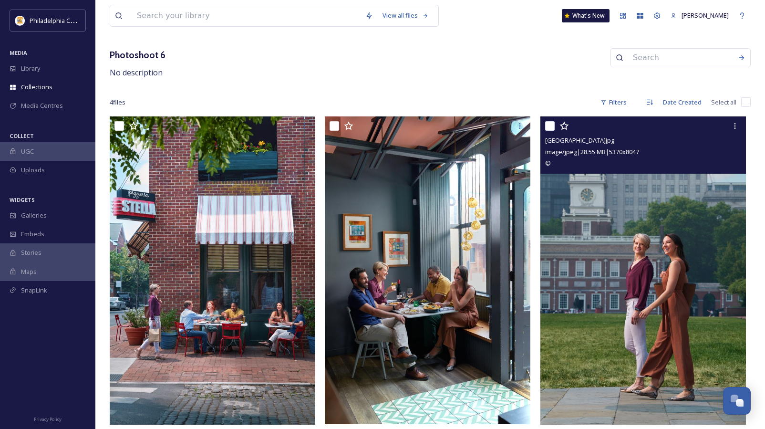
click at [596, 253] on img at bounding box center [642, 270] width 205 height 308
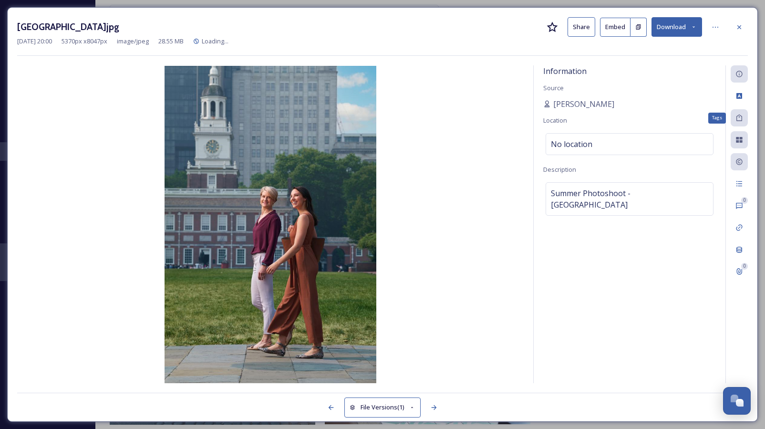
click at [740, 116] on icon at bounding box center [739, 118] width 8 height 8
click at [750, 116] on div "[GEOGRAPHIC_DATA]jpg Share Embed Download [DATE] 20:00 5370 px x 8047 px image/…" at bounding box center [382, 214] width 750 height 414
click at [741, 117] on icon at bounding box center [739, 117] width 6 height 7
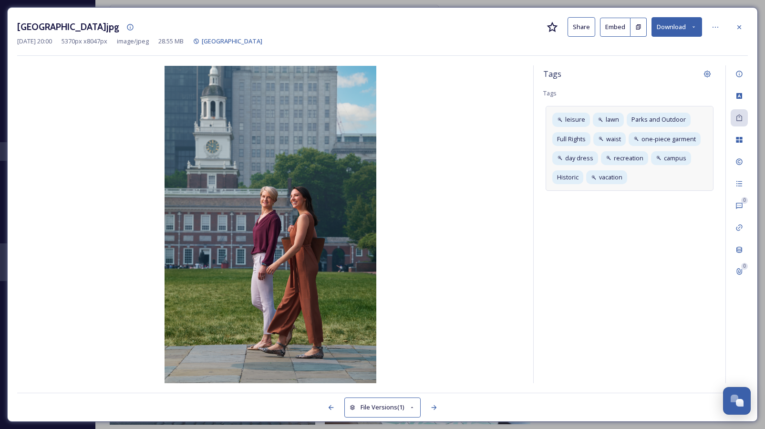
click at [655, 183] on div "leisure lawn Parks and Outdoor Full Rights waist one-piece garment day dress re…" at bounding box center [629, 148] width 168 height 85
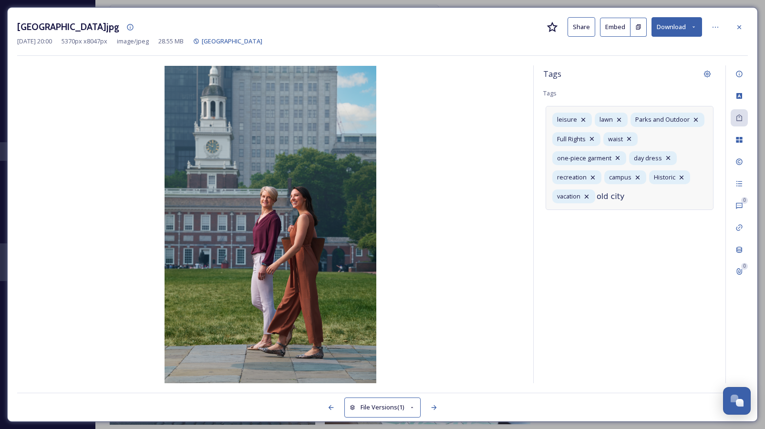
type input "old city"
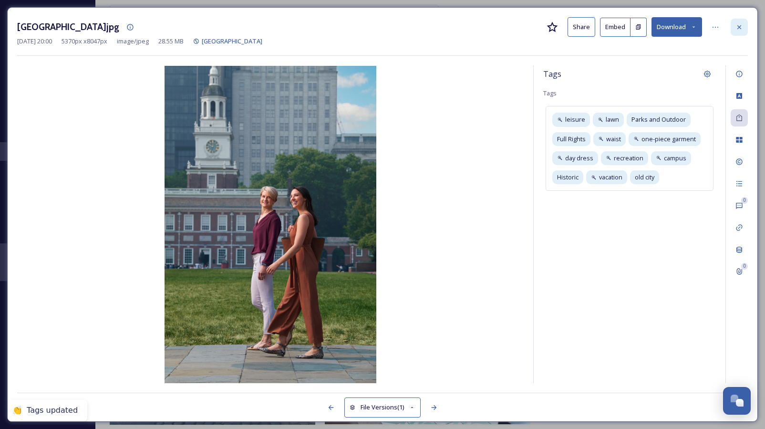
click at [740, 31] on div at bounding box center [738, 27] width 17 height 17
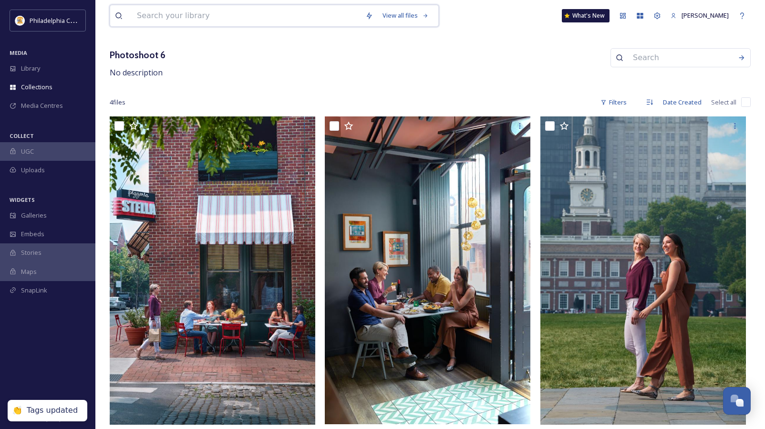
click at [226, 21] on input at bounding box center [246, 15] width 228 height 21
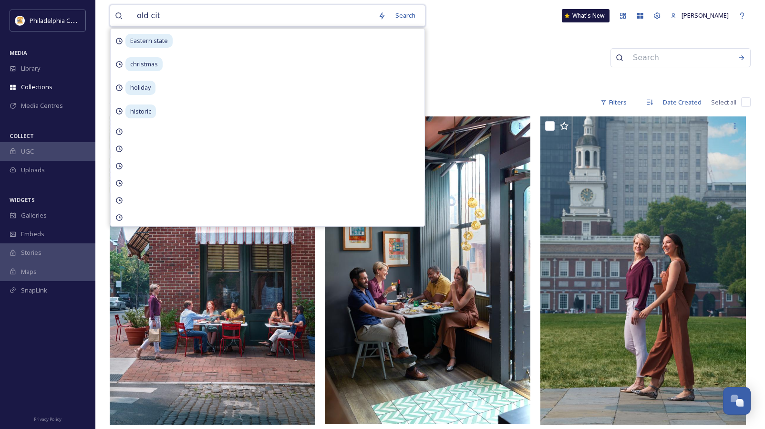
type input "old city"
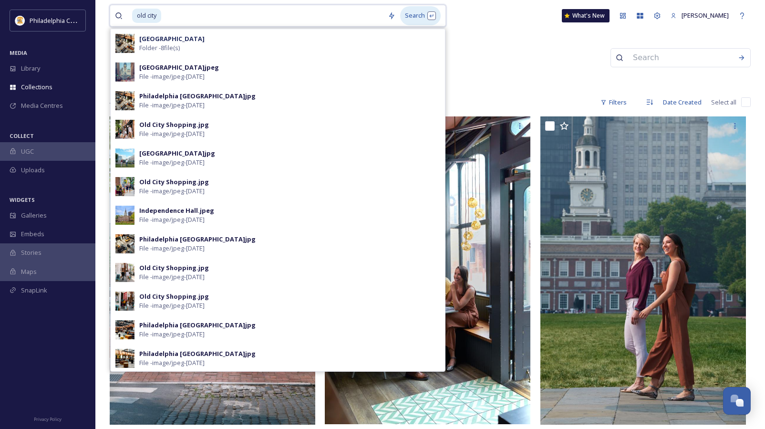
drag, startPoint x: 336, startPoint y: 14, endPoint x: 396, endPoint y: 11, distance: 60.1
click at [337, 14] on input at bounding box center [272, 15] width 221 height 21
click at [408, 14] on div "Search Press Enter to search" at bounding box center [420, 15] width 41 height 19
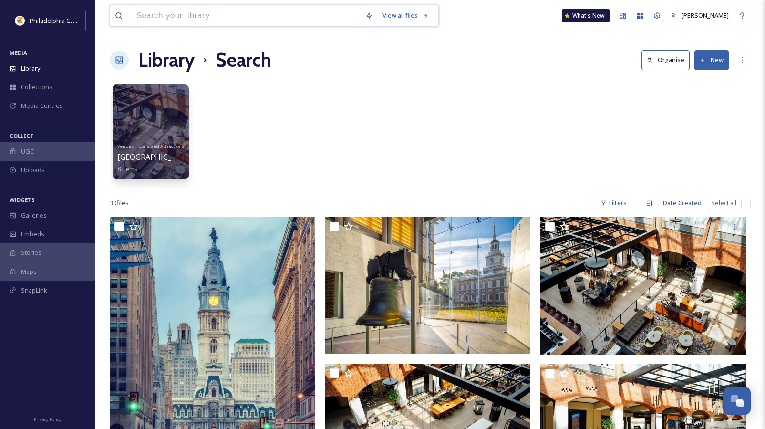
click at [190, 14] on input at bounding box center [246, 15] width 228 height 21
type input ""old city""
click at [435, 14] on div "Search Press Enter to search" at bounding box center [423, 15] width 41 height 19
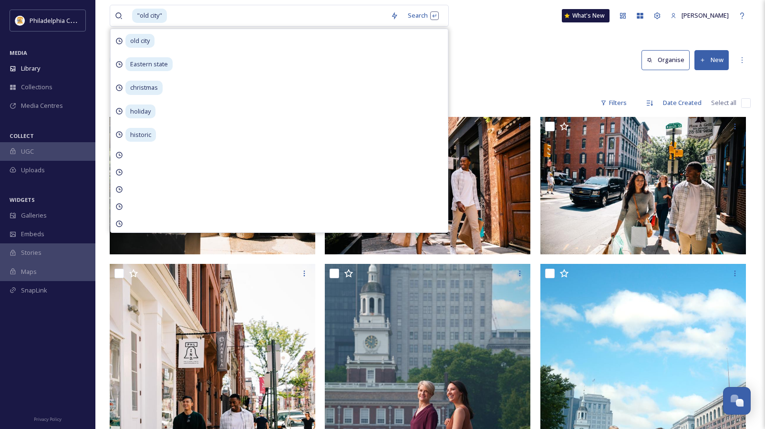
click at [536, 48] on div "Library Search Organise New" at bounding box center [430, 60] width 641 height 29
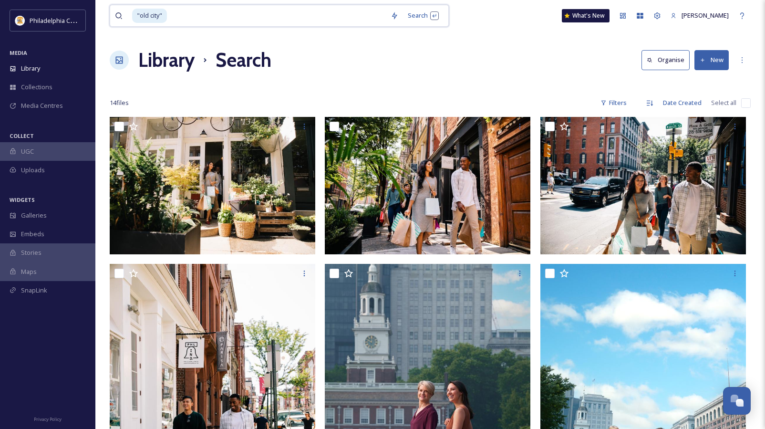
click at [144, 13] on span ""old city"" at bounding box center [149, 16] width 35 height 14
drag, startPoint x: 178, startPoint y: 16, endPoint x: 66, endPoint y: 16, distance: 112.0
type input """
click at [34, 65] on span "Library" at bounding box center [30, 68] width 19 height 9
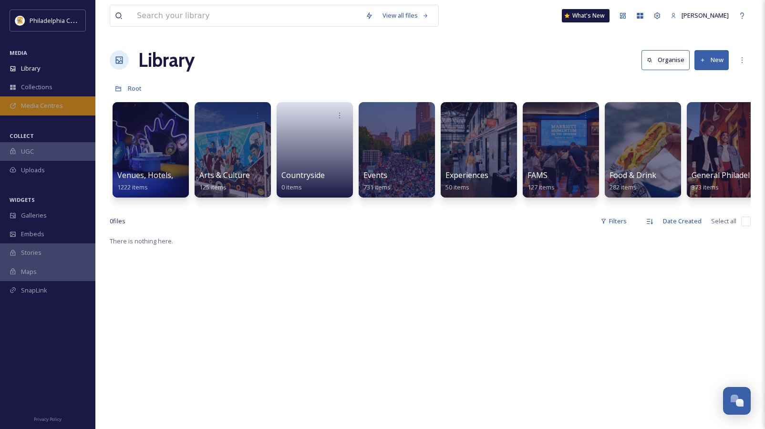
click at [48, 104] on span "Media Centres" at bounding box center [42, 105] width 42 height 9
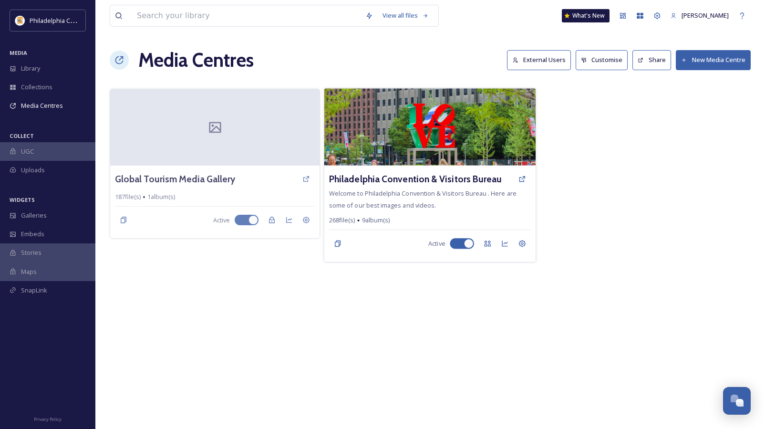
click at [426, 191] on span "Welcome to Philadelphia Convention & Visitors Bureau . Here are some of our bes…" at bounding box center [422, 199] width 187 height 20
click at [427, 178] on h3 "Philadelphia Convention & Visitors Bureau" at bounding box center [415, 179] width 173 height 14
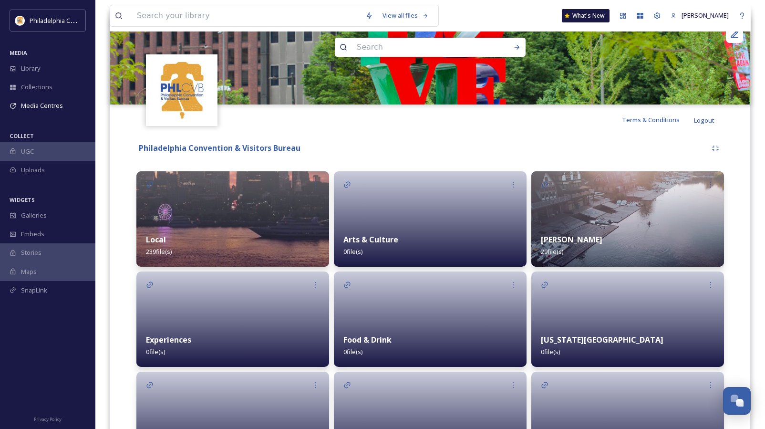
scroll to position [116, 0]
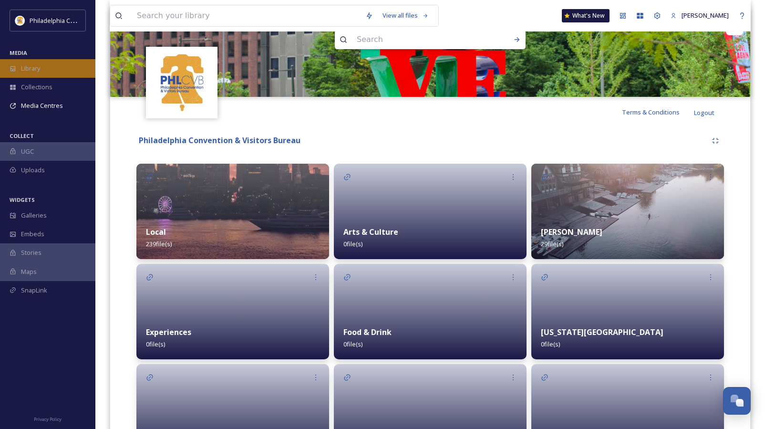
click at [49, 70] on div "Library" at bounding box center [47, 68] width 95 height 19
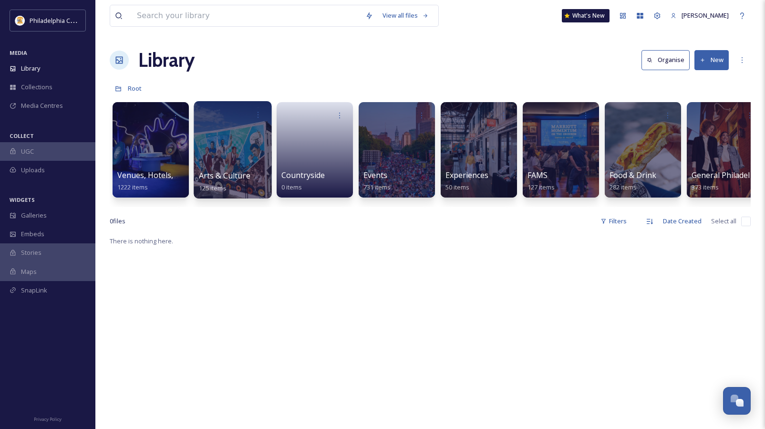
click at [241, 178] on span "Arts & Culture" at bounding box center [224, 175] width 51 height 10
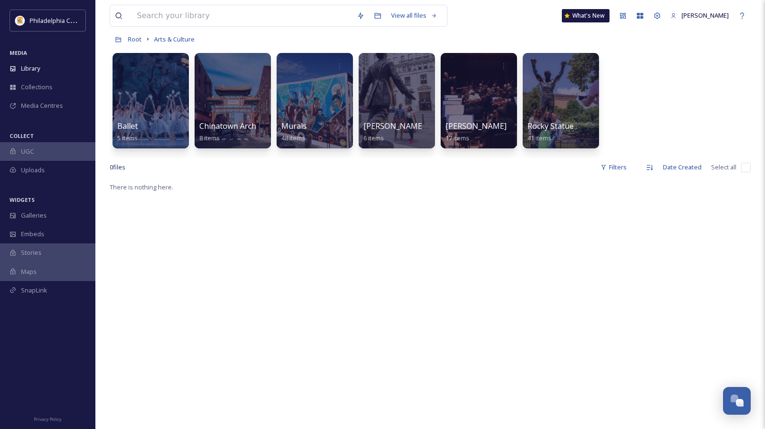
scroll to position [50, 0]
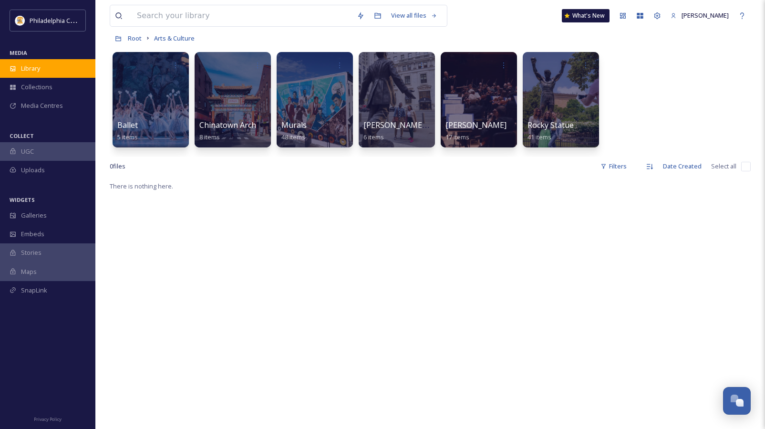
click at [33, 66] on span "Library" at bounding box center [30, 68] width 19 height 9
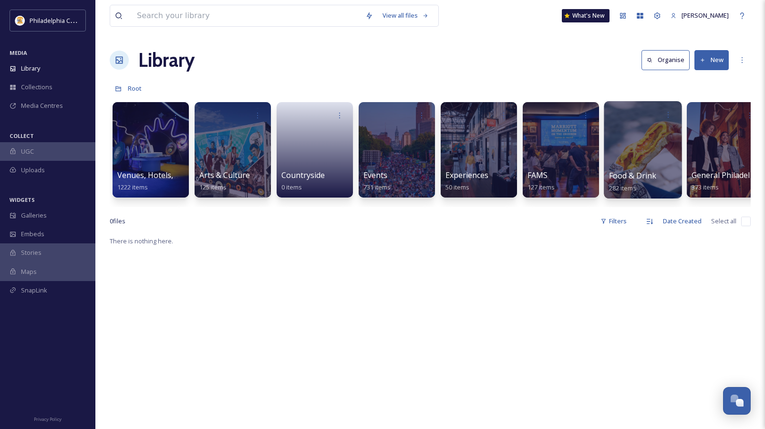
click at [629, 152] on div at bounding box center [642, 149] width 78 height 97
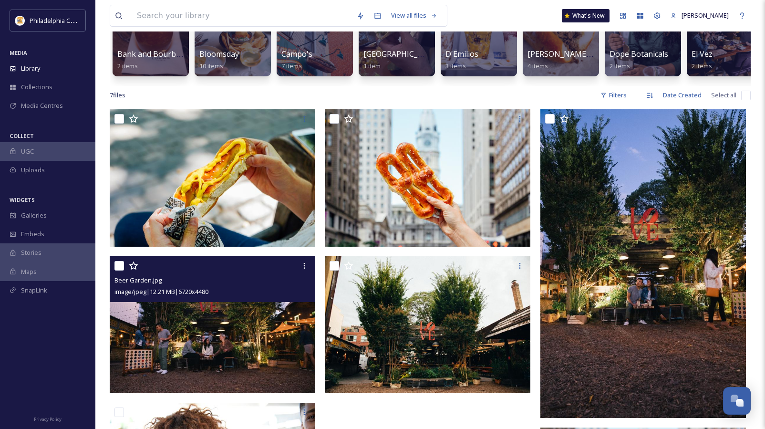
scroll to position [123, 0]
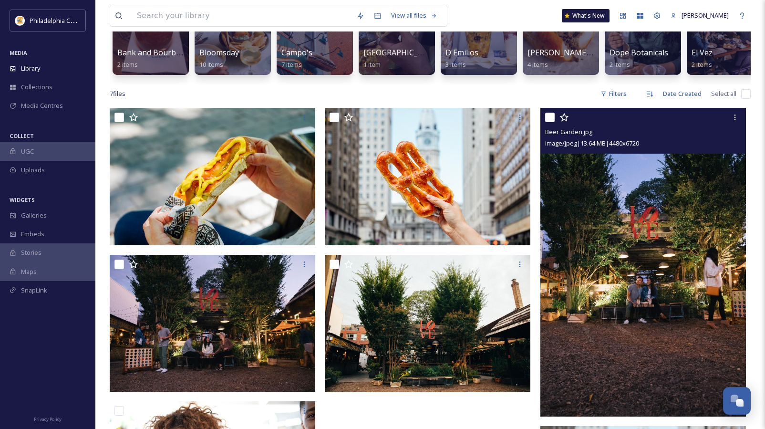
click at [613, 283] on img at bounding box center [642, 262] width 205 height 308
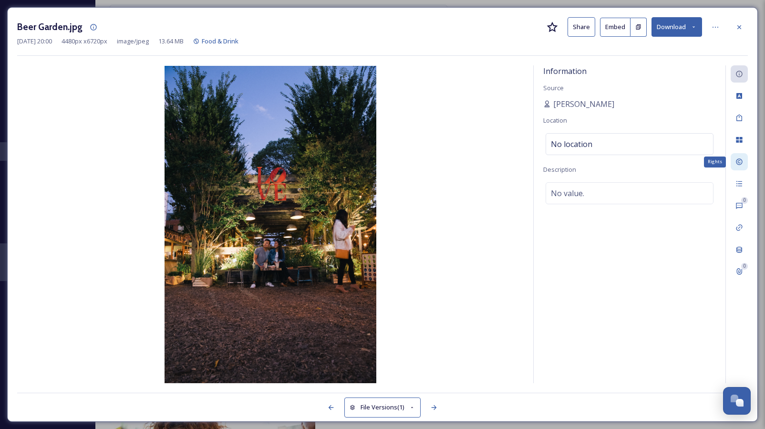
click at [740, 163] on icon at bounding box center [739, 162] width 8 height 8
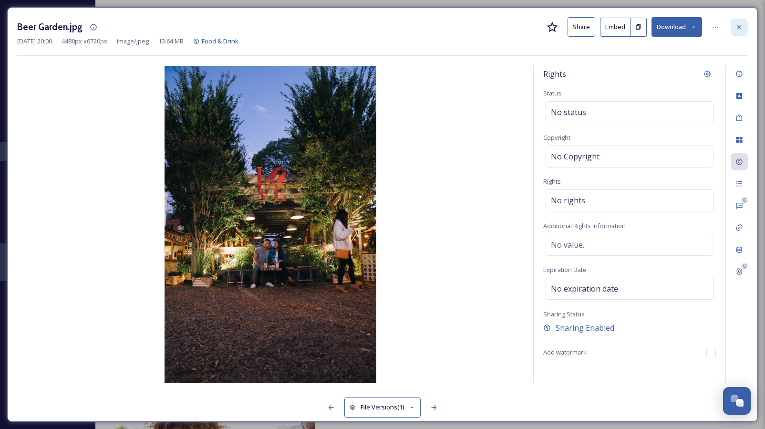
click at [736, 26] on icon at bounding box center [739, 27] width 8 height 8
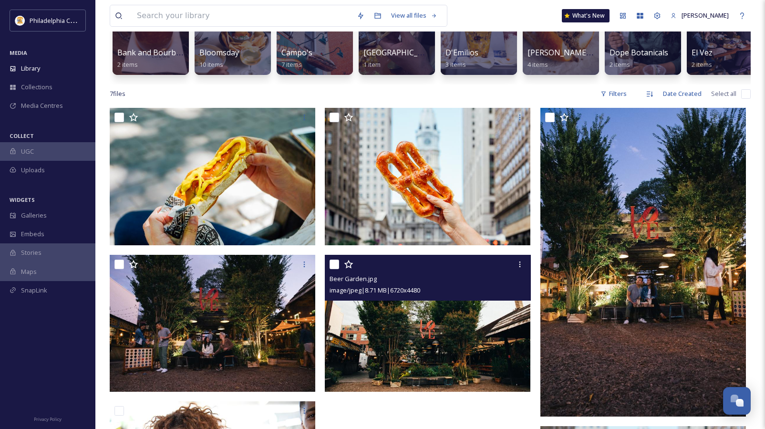
click at [393, 356] on img at bounding box center [427, 323] width 205 height 137
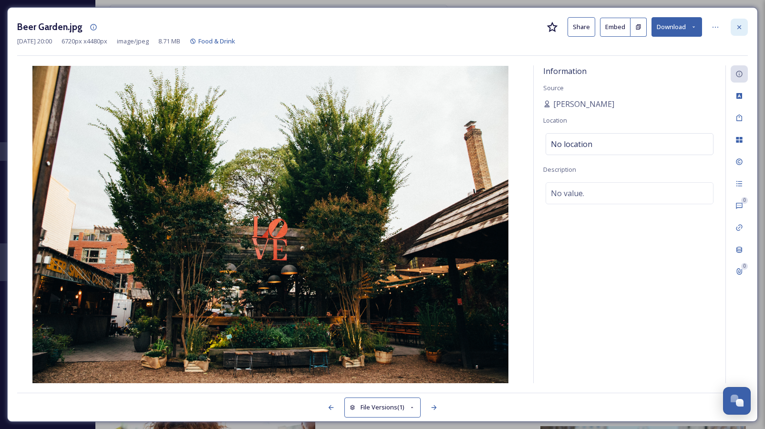
click at [735, 23] on icon at bounding box center [739, 27] width 8 height 8
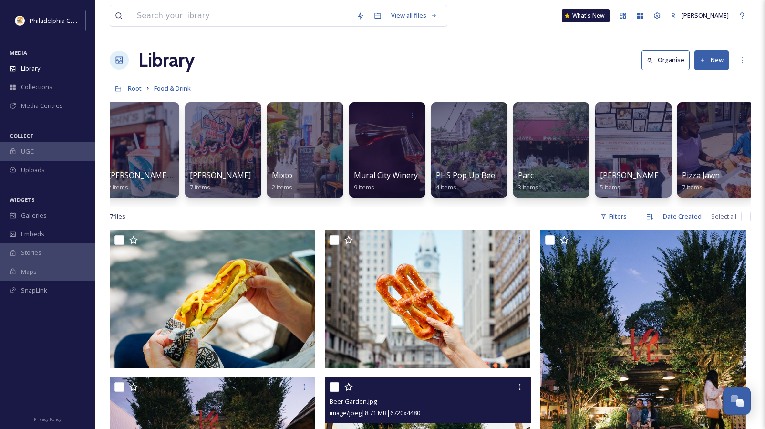
scroll to position [0, 1404]
click at [468, 143] on div at bounding box center [468, 149] width 76 height 95
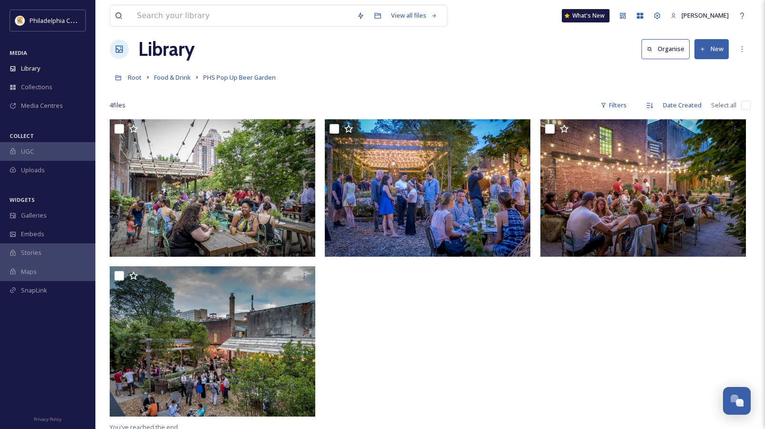
scroll to position [13, 0]
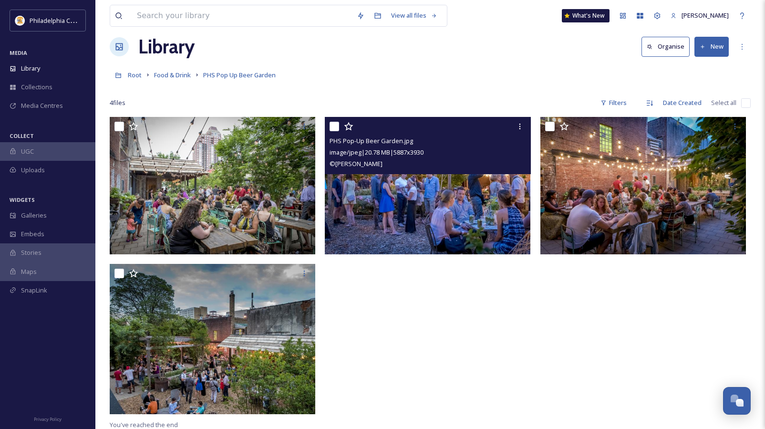
click at [395, 156] on span "image/jpeg | 20.78 MB | 5887 x 3930" at bounding box center [376, 152] width 94 height 9
click at [411, 195] on img at bounding box center [427, 185] width 205 height 137
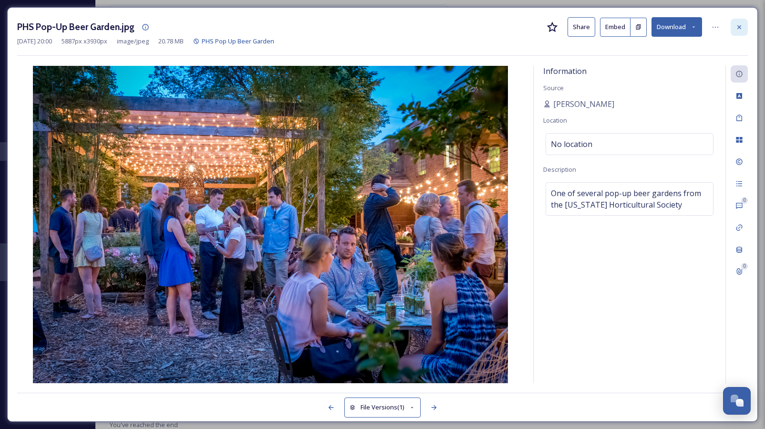
click at [740, 28] on icon at bounding box center [739, 27] width 4 height 4
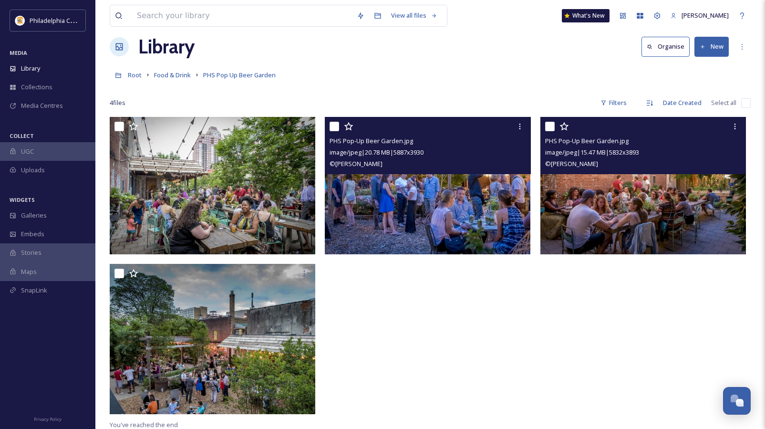
click at [657, 212] on img at bounding box center [642, 185] width 205 height 137
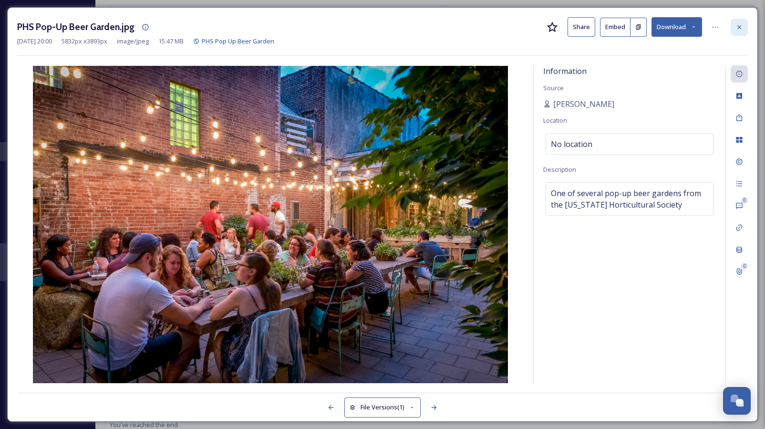
click at [742, 29] on icon at bounding box center [739, 27] width 8 height 8
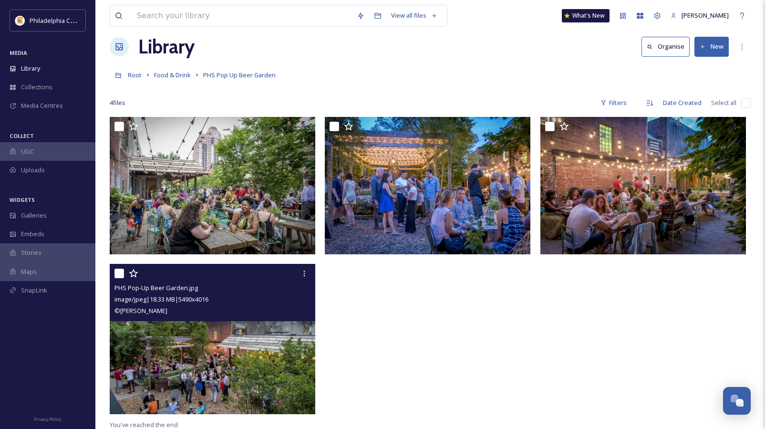
click at [211, 347] on img at bounding box center [212, 339] width 205 height 150
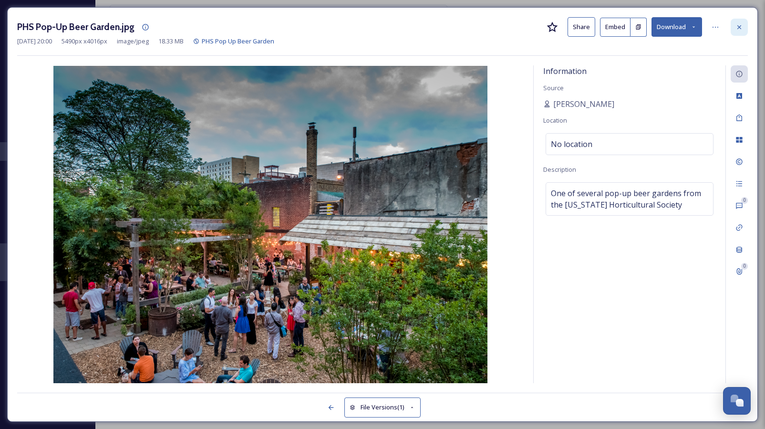
click at [737, 30] on icon at bounding box center [739, 27] width 8 height 8
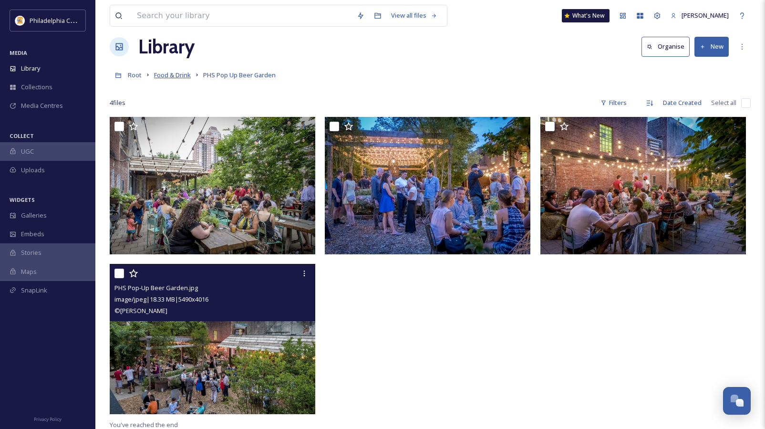
click at [165, 76] on span "Food & Drink" at bounding box center [172, 75] width 37 height 9
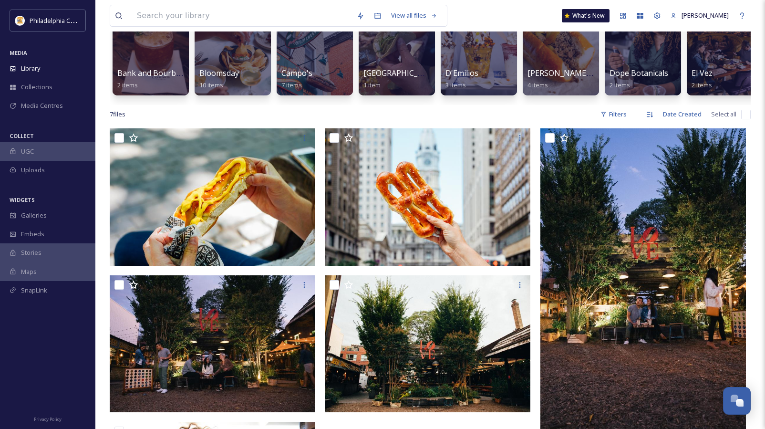
scroll to position [103, 0]
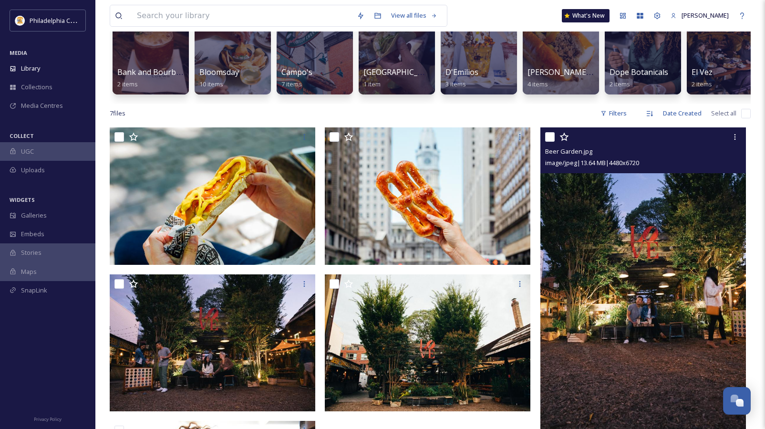
click at [551, 133] on input "checkbox" at bounding box center [550, 137] width 10 height 10
checkbox input "true"
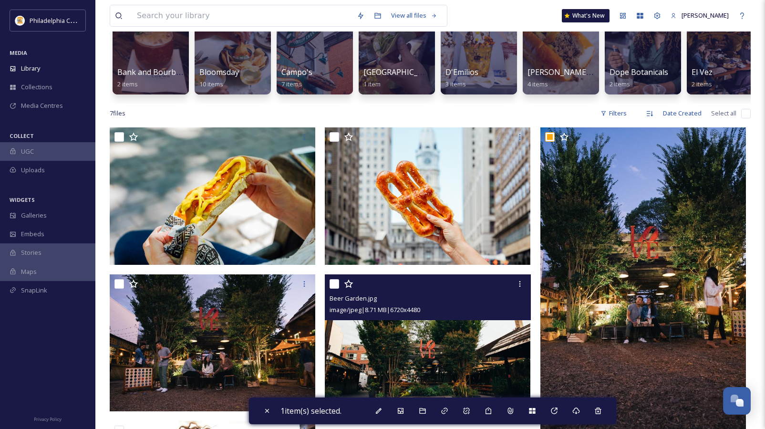
click at [332, 280] on input "checkbox" at bounding box center [334, 284] width 10 height 10
checkbox input "true"
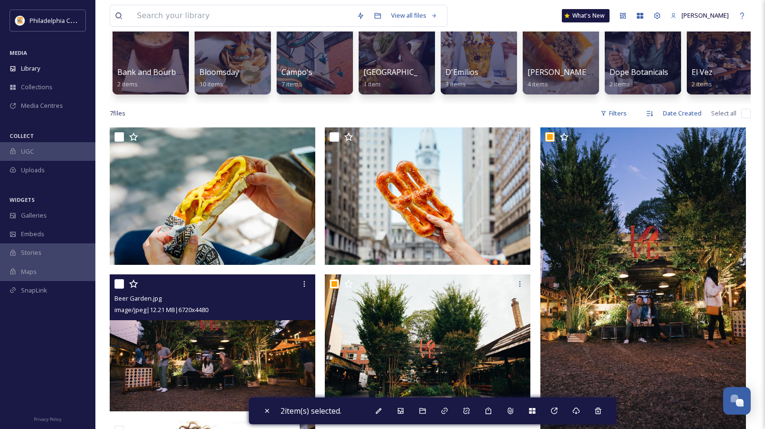
click at [118, 284] on input "checkbox" at bounding box center [119, 284] width 10 height 10
checkbox input "true"
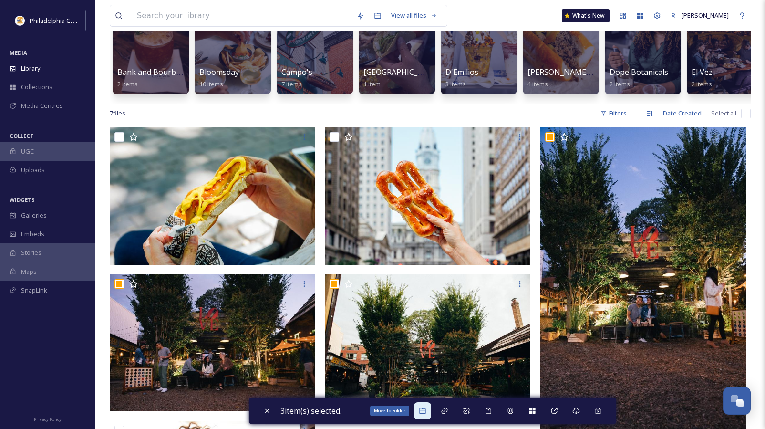
click at [422, 412] on icon at bounding box center [423, 411] width 8 height 8
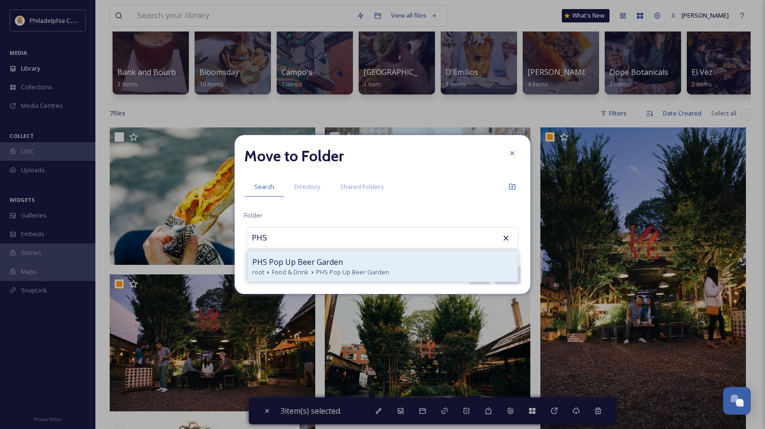
click at [293, 269] on span "Food & Drink" at bounding box center [290, 271] width 37 height 9
type input "PHS Pop Up Beer Garden"
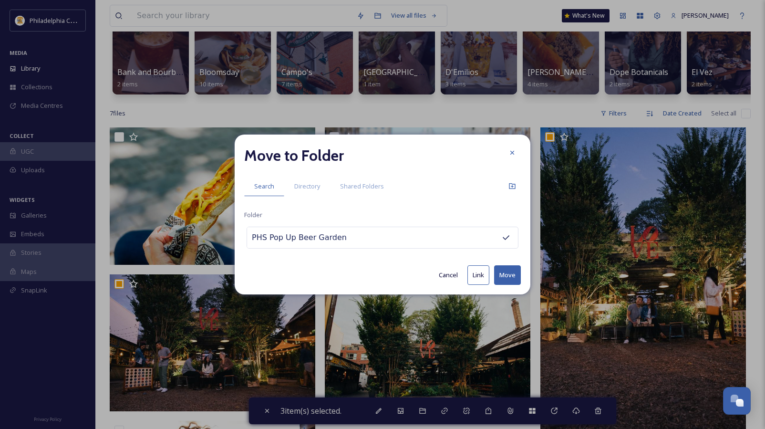
click at [509, 278] on button "Move" at bounding box center [507, 275] width 27 height 20
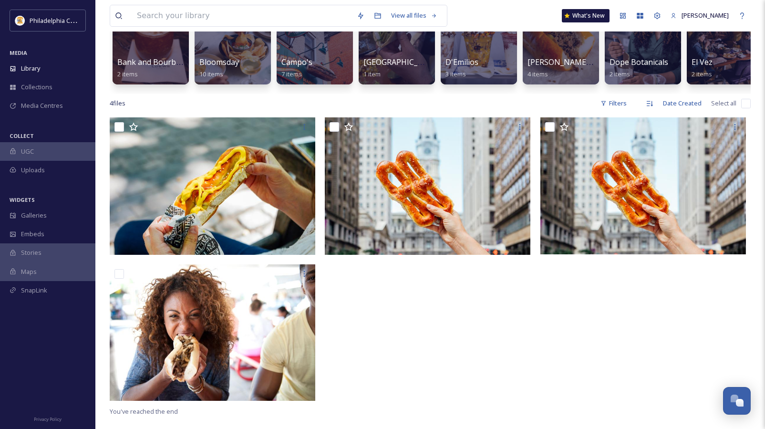
scroll to position [108, 0]
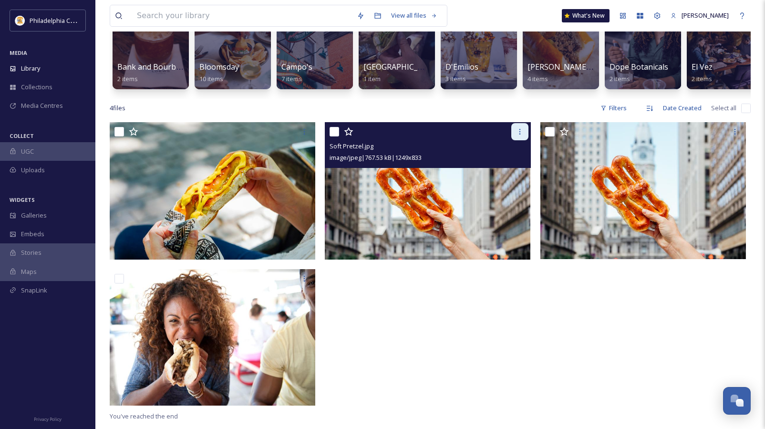
click at [518, 133] on icon at bounding box center [520, 132] width 8 height 8
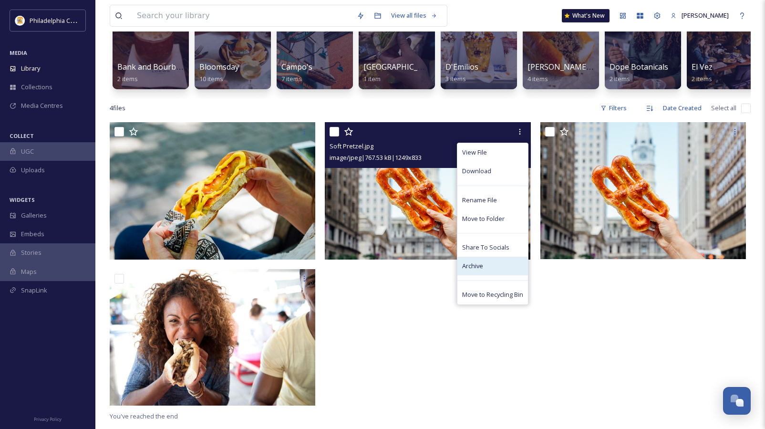
click at [482, 269] on div "Archive" at bounding box center [492, 265] width 71 height 19
click at [486, 299] on span "Move to Recycling Bin" at bounding box center [492, 294] width 61 height 9
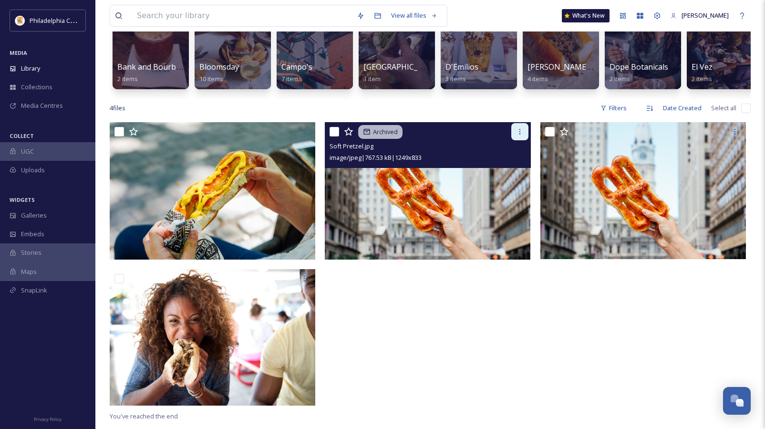
click at [521, 134] on icon at bounding box center [520, 132] width 8 height 8
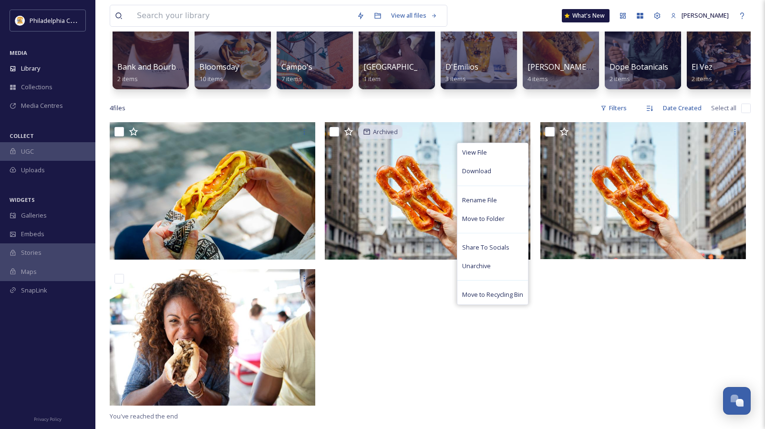
click at [475, 367] on div "Archived View File Download Rename File Move to Folder Share To Socials Unarchi…" at bounding box center [430, 266] width 210 height 288
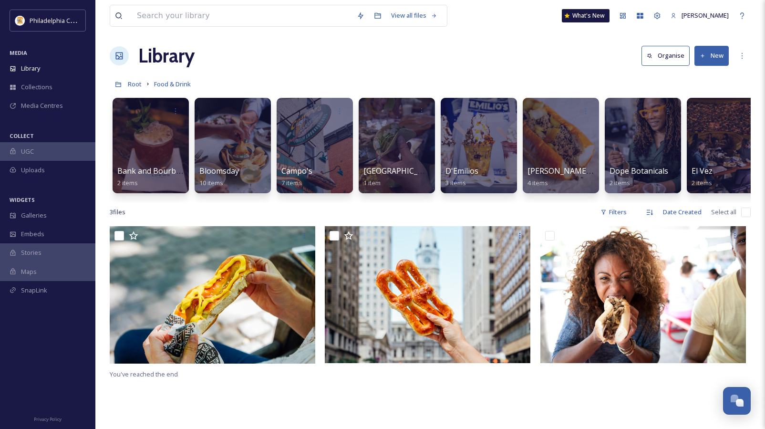
scroll to position [0, 0]
